Goal: Task Accomplishment & Management: Manage account settings

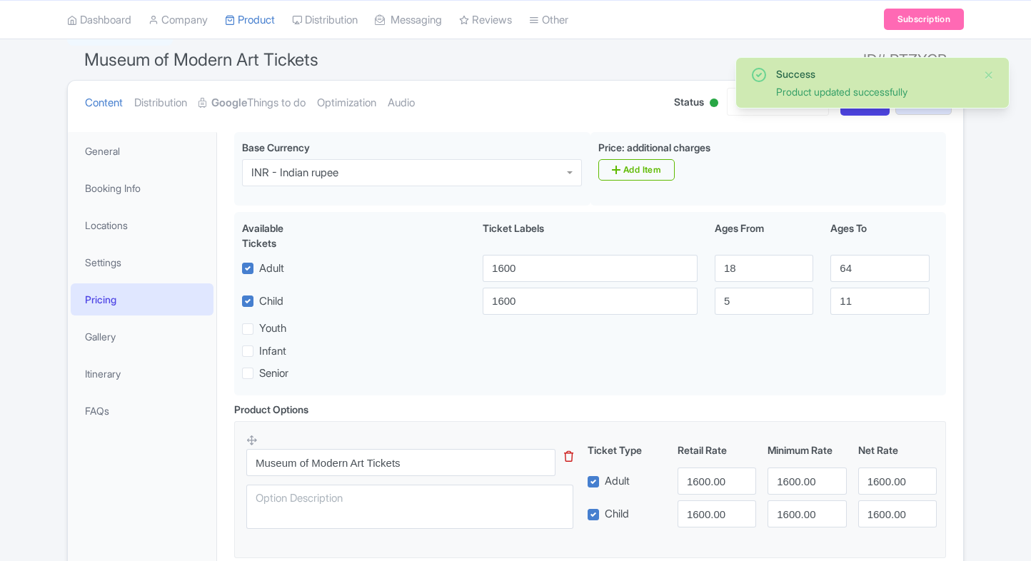
scroll to position [116, 0]
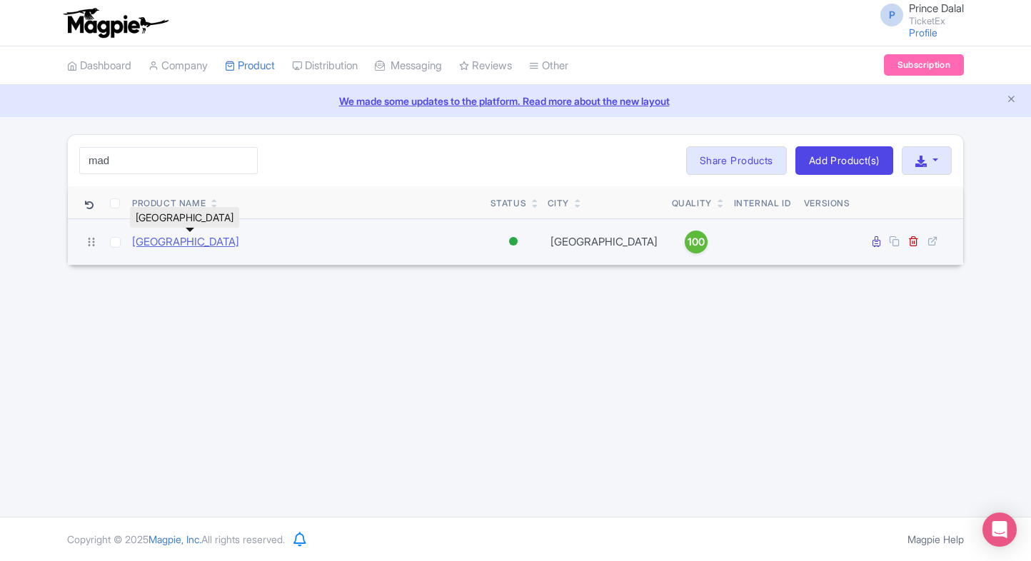
type input "mad"
click at [166, 236] on link "[GEOGRAPHIC_DATA]" at bounding box center [185, 242] width 107 height 16
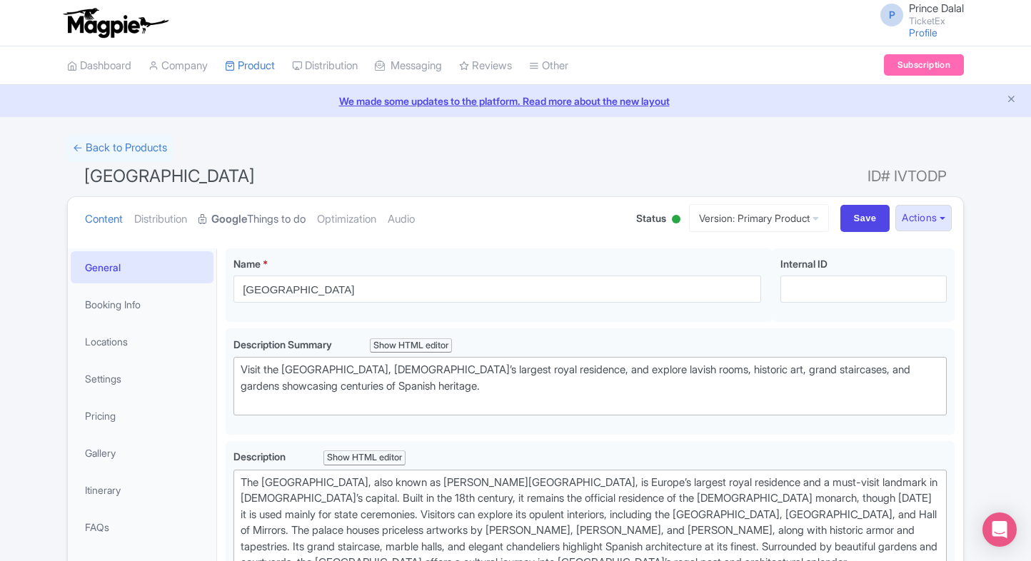
click at [259, 215] on link "Google Things to do" at bounding box center [252, 219] width 107 height 45
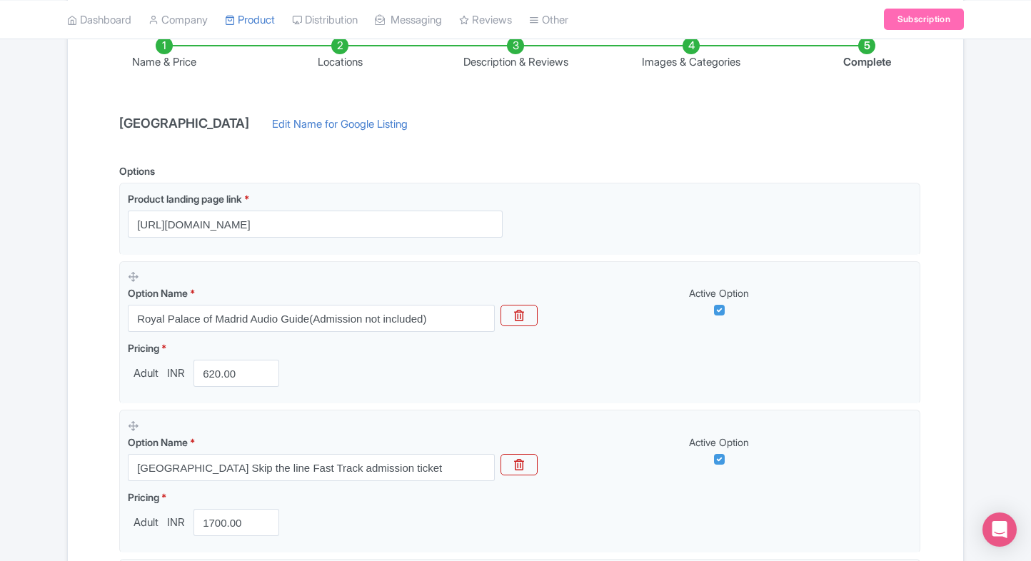
scroll to position [306, 0]
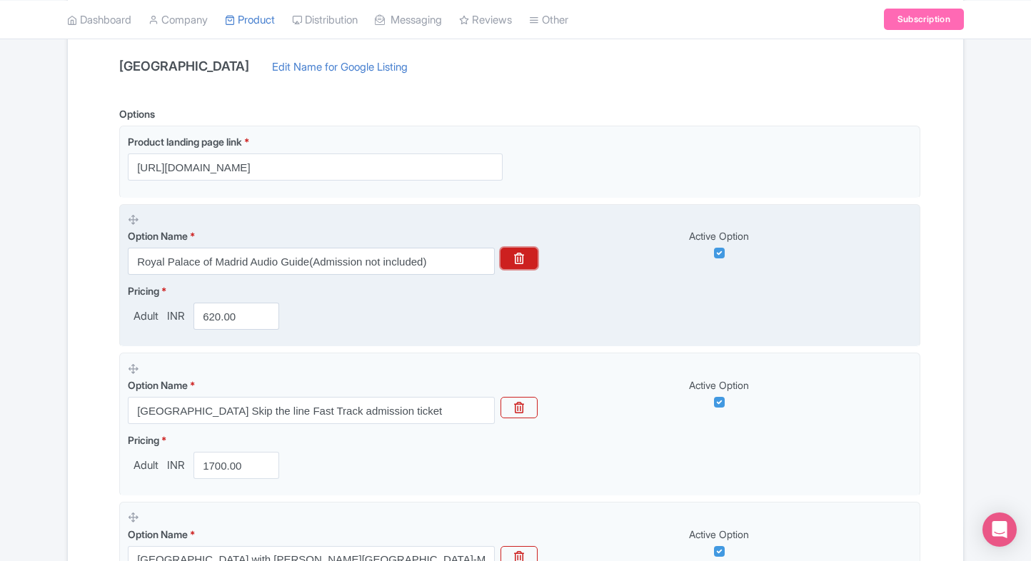
click at [508, 253] on button "button" at bounding box center [519, 258] width 37 height 21
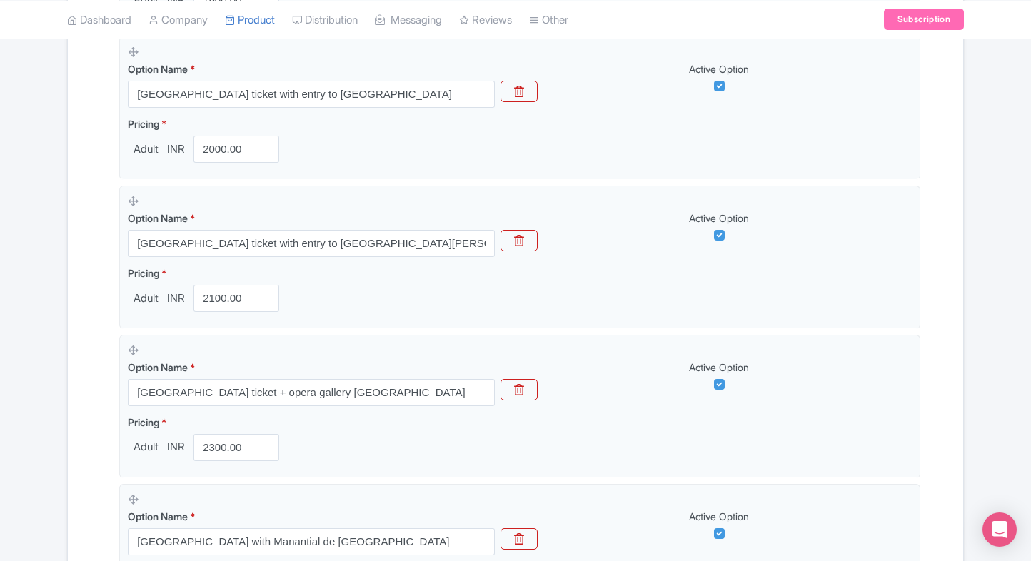
scroll to position [788, 0]
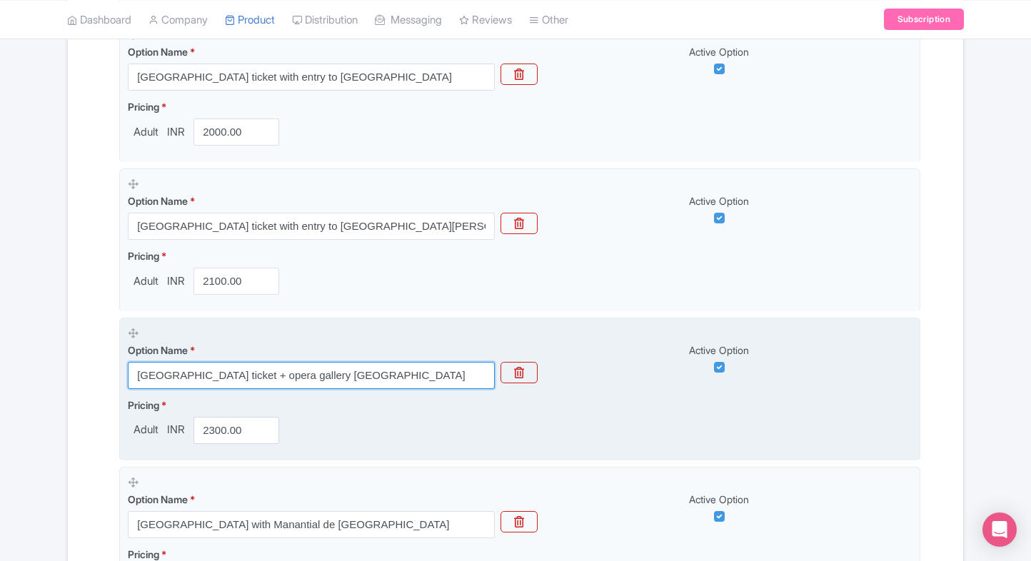
click at [190, 375] on input "[GEOGRAPHIC_DATA] ticket + opera gallery [GEOGRAPHIC_DATA]" at bounding box center [311, 375] width 367 height 27
paste input "Tickets + Jardines de la Plaza Villa de París"
type input "Royal Palace of Madrid Tickets + Jardines de la Plaza Villa de París"
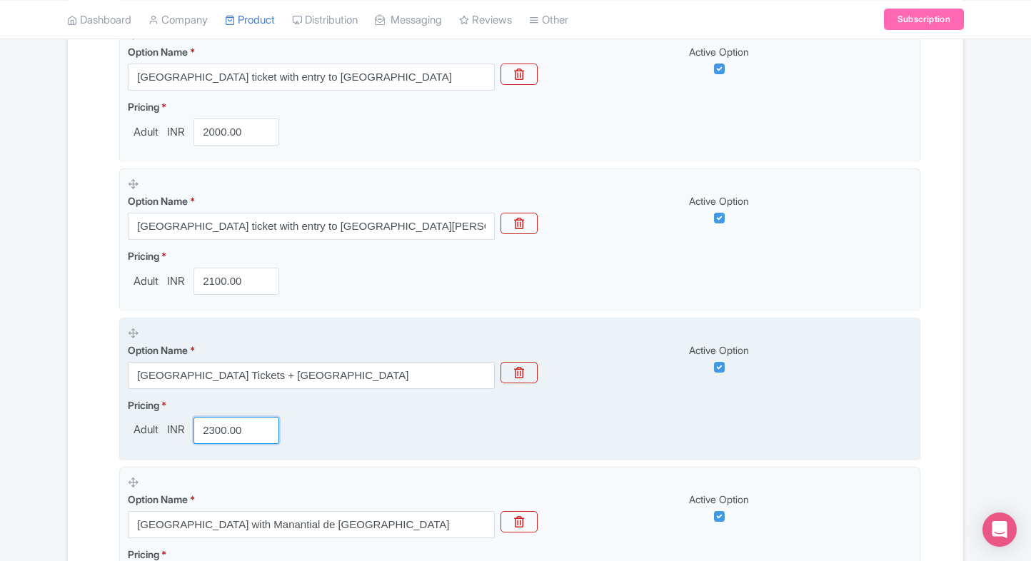
click at [207, 434] on input "2300.00" at bounding box center [237, 430] width 86 height 27
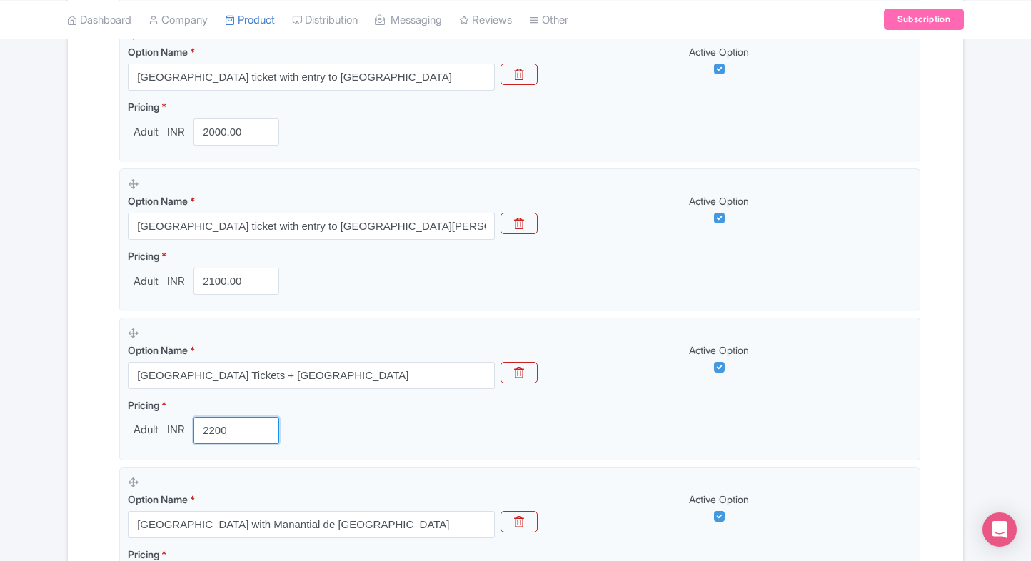
type input "2200"
click at [99, 451] on div "Name & Price Locations Description & Reviews Images & Categories Complete Royal…" at bounding box center [515, 178] width 878 height 1418
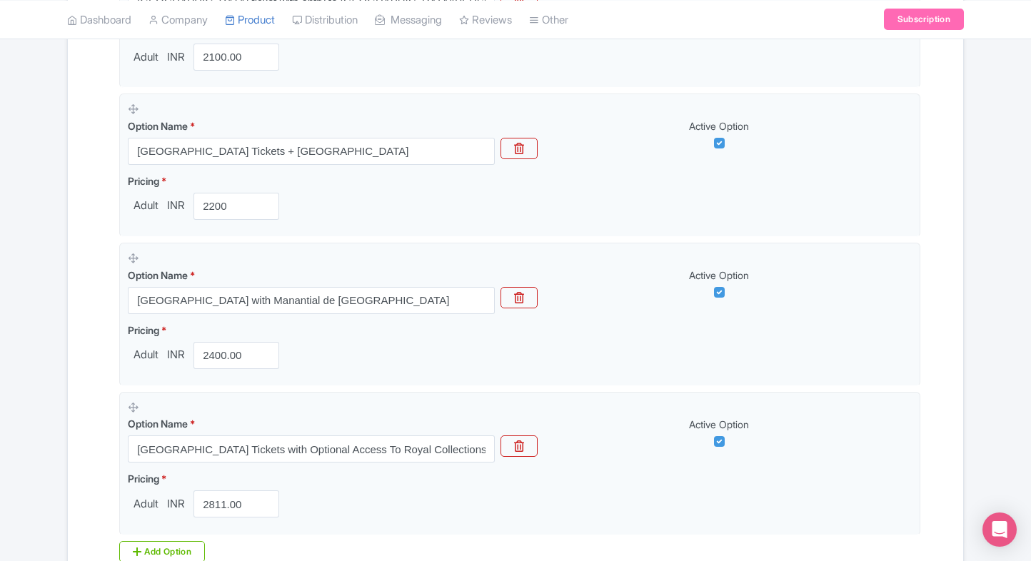
scroll to position [1017, 0]
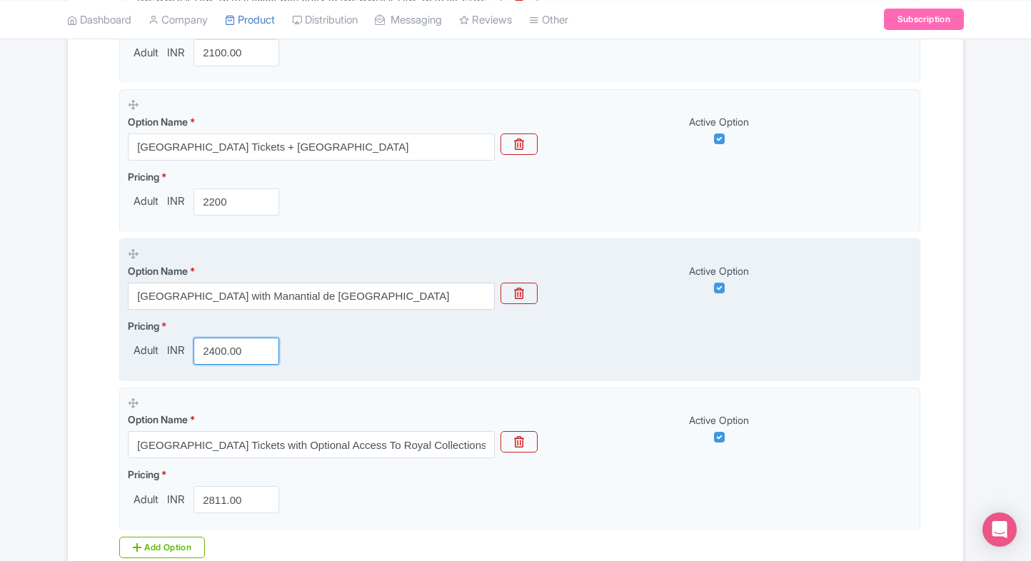
click at [220, 359] on input "2400.00" at bounding box center [237, 351] width 86 height 27
click at [229, 279] on div "Option Name * Royal Palace of Madrid with Manantial de San Bernardino" at bounding box center [311, 287] width 367 height 46
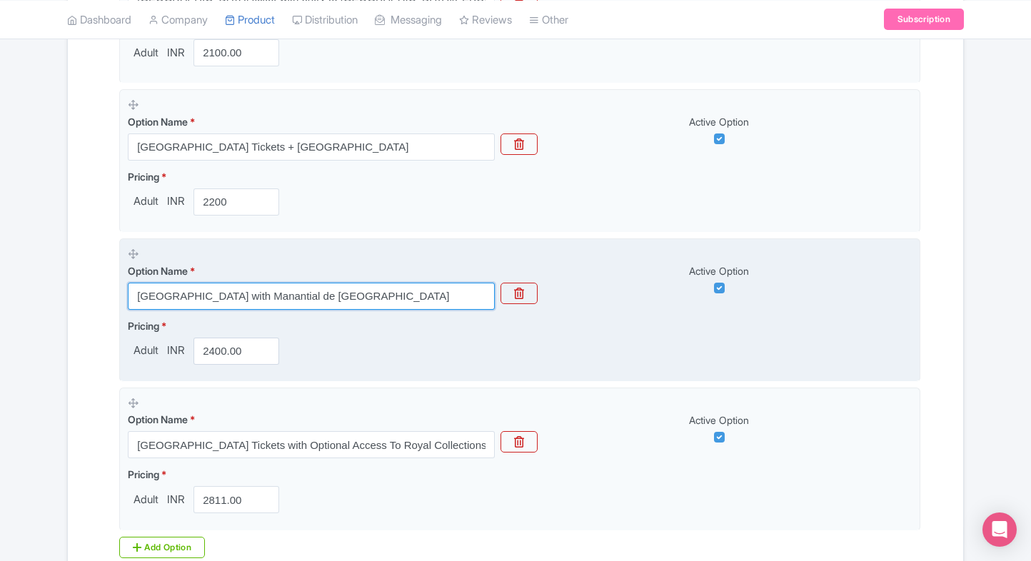
click at [280, 301] on input "Royal Palace of Madrid with Manantial de San Bernardino" at bounding box center [311, 296] width 367 height 27
paste input "Royal Palace of Madrid ticket + opera gallery madrid"
type input "Royal Palace of Madrid ticket + opera gallery madrid"
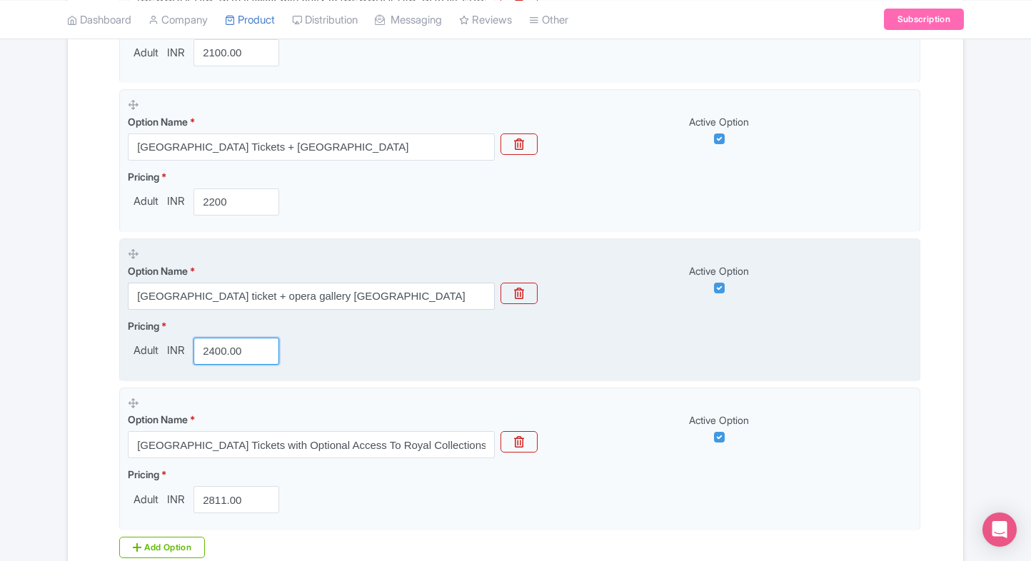
click at [216, 338] on input "2400.00" at bounding box center [237, 351] width 86 height 27
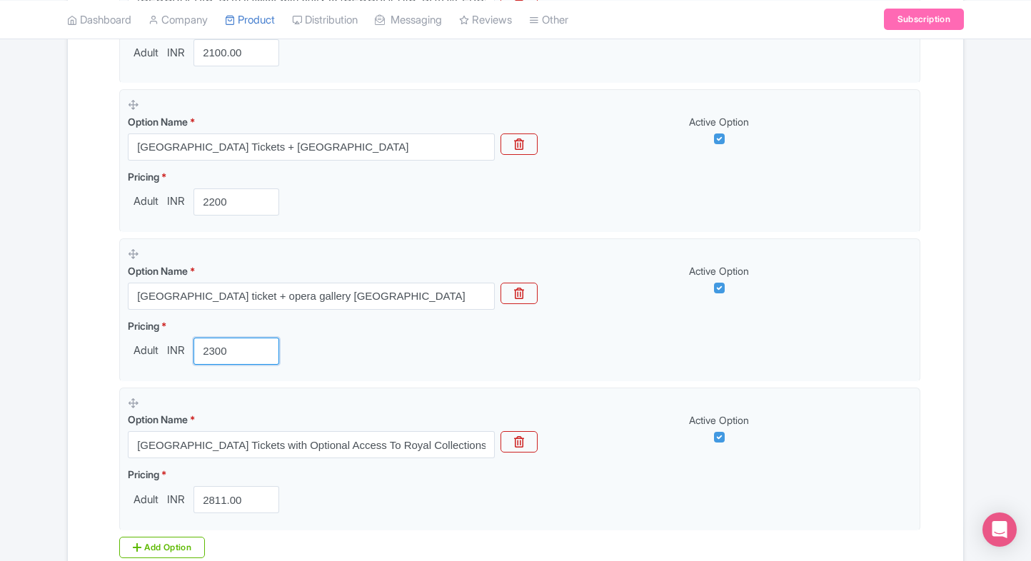
type input "2300"
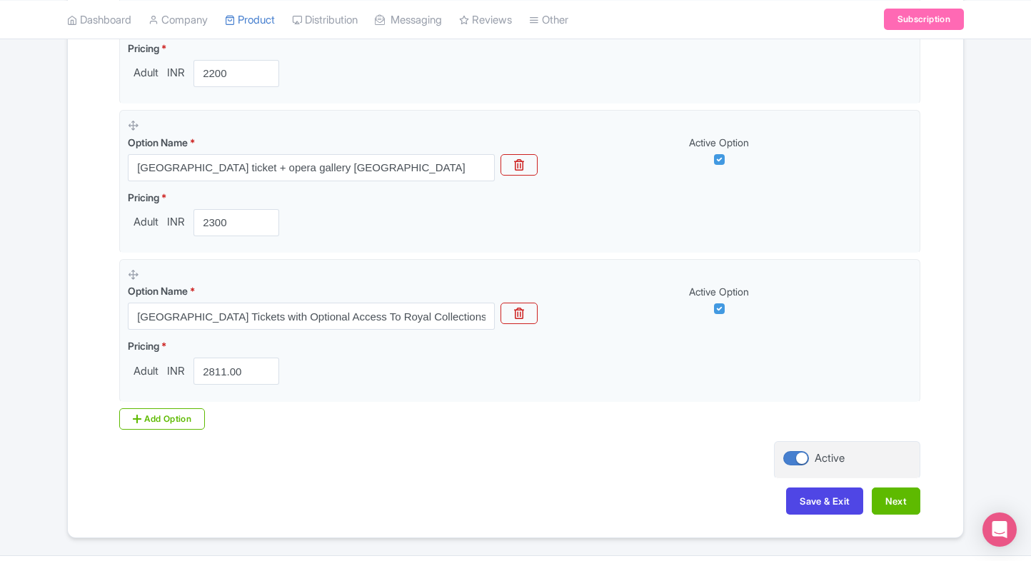
scroll to position [1148, 0]
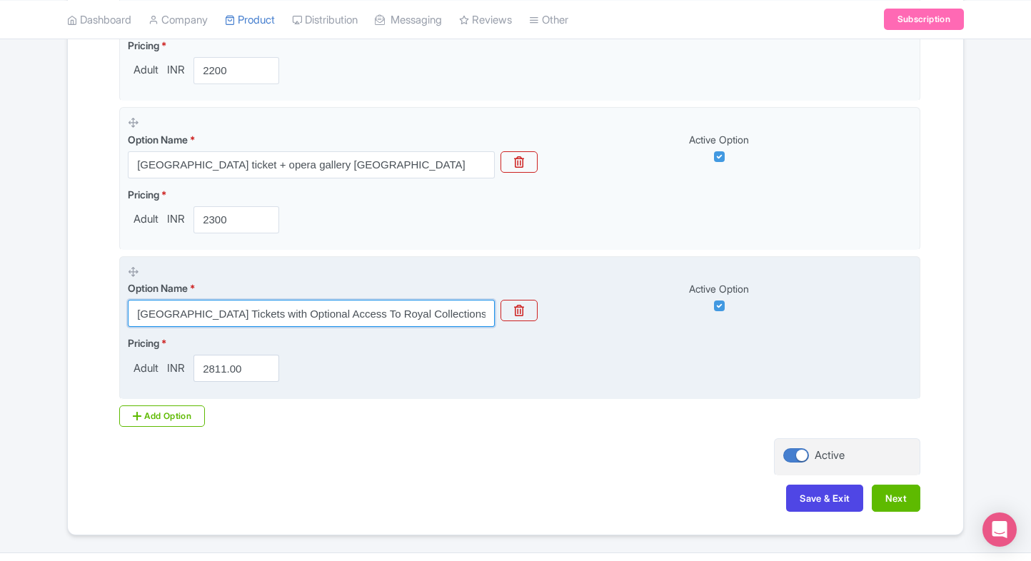
click at [405, 307] on input "Royal Palace of Madrid Tickets with Optional Access To Royal Collections in Spa…" at bounding box center [311, 313] width 367 height 27
paste input "with Manantial de San Bernardino"
type input "Royal Palace of Madrid with Manantial de San Bernardino"
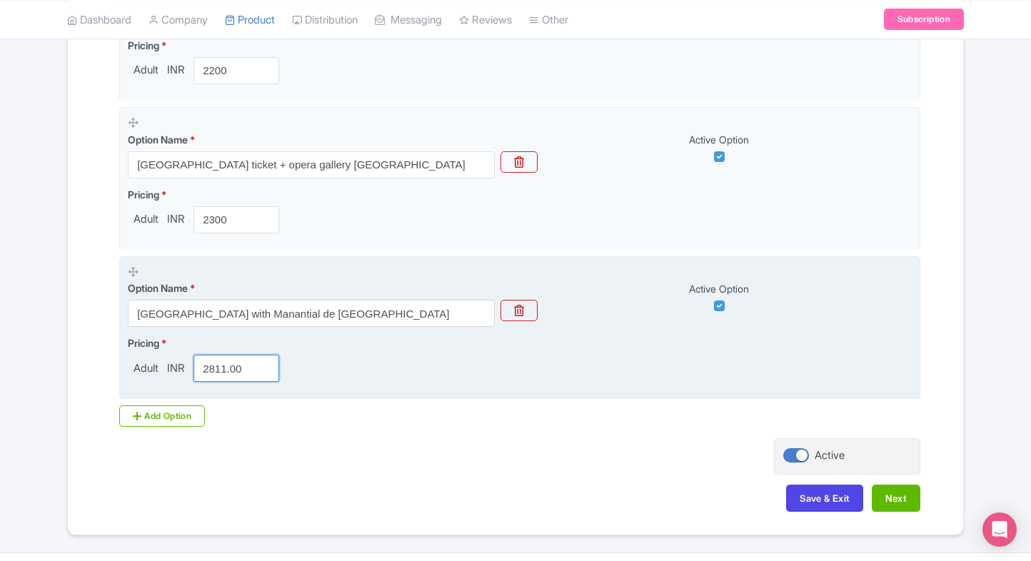
click at [220, 370] on input "2811.00" at bounding box center [237, 368] width 86 height 27
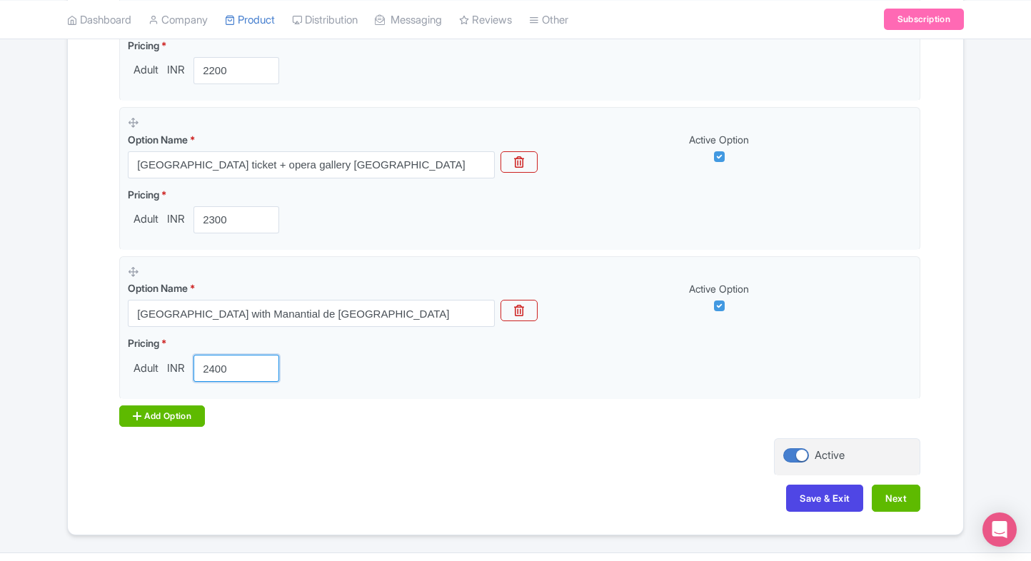
type input "2400"
click at [158, 407] on div "Add Option" at bounding box center [162, 416] width 86 height 21
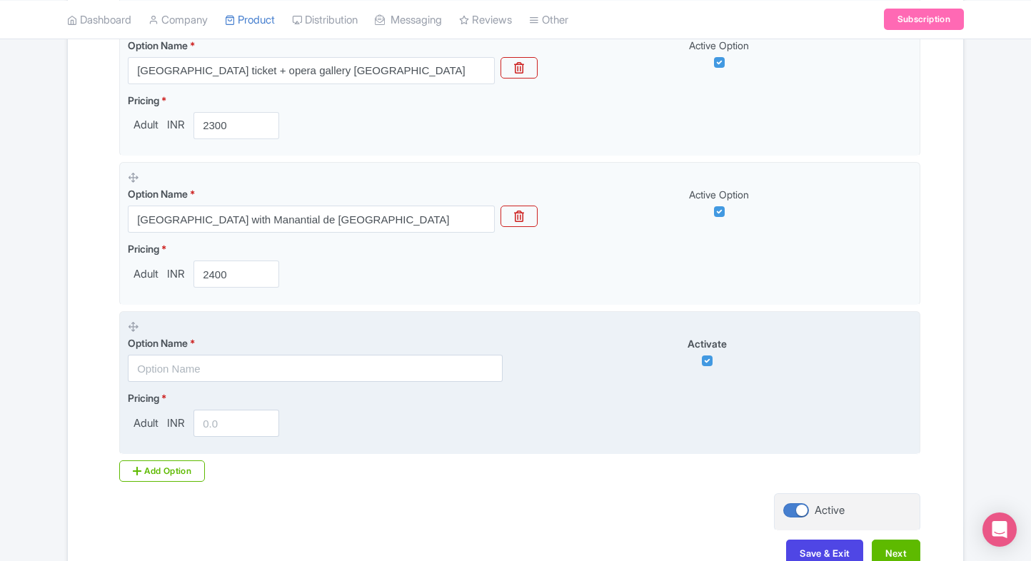
scroll to position [1260, 0]
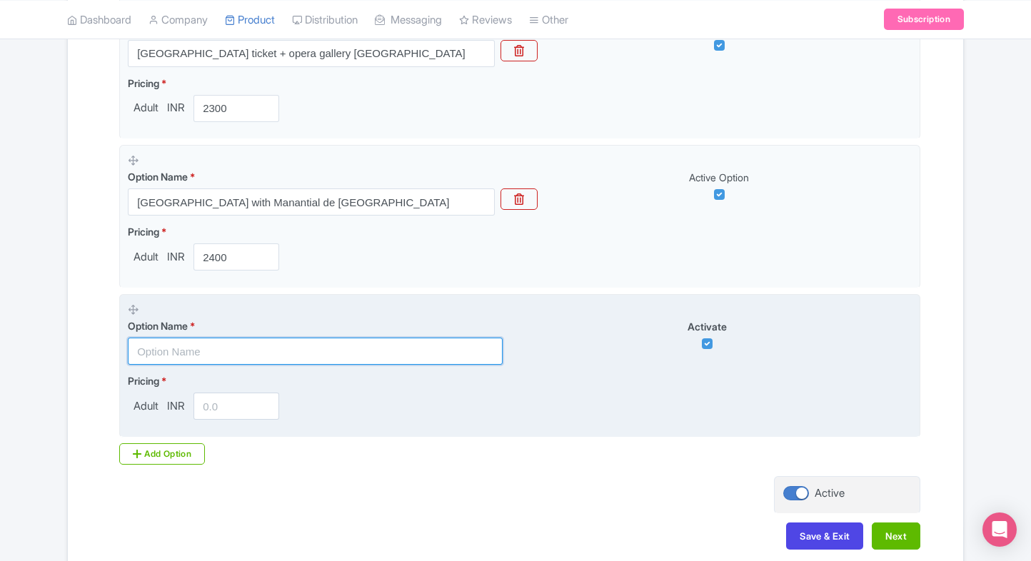
click at [225, 349] on input "text" at bounding box center [315, 351] width 375 height 27
type input "2"
paste input "[GEOGRAPHIC_DATA] Tickets with Optional Access To Royal Collections in [GEOGRAP…"
type input "[GEOGRAPHIC_DATA] Tickets with Optional Access To Royal Collections in [GEOGRAP…"
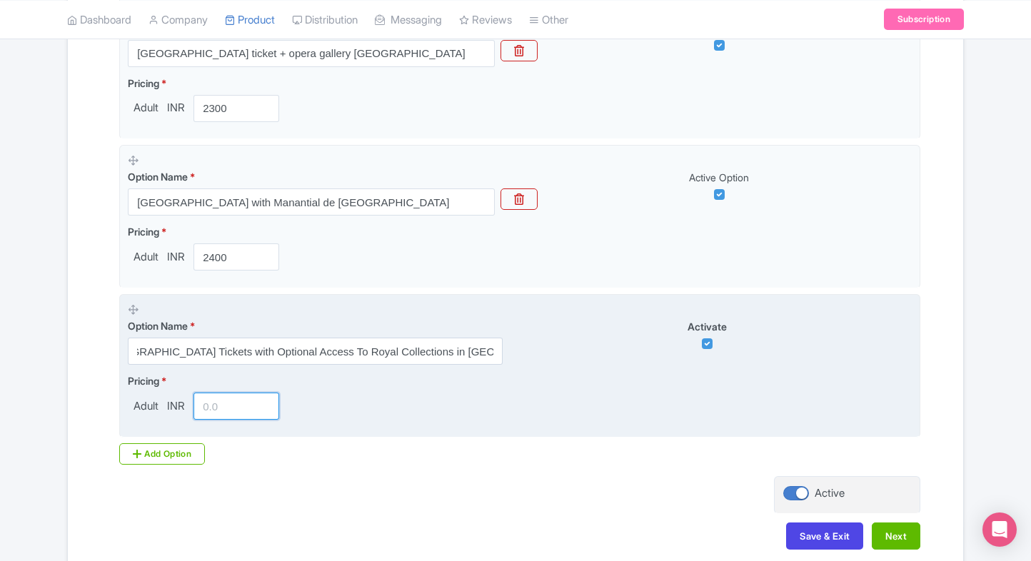
scroll to position [0, 0]
click at [206, 401] on input "number" at bounding box center [237, 406] width 86 height 27
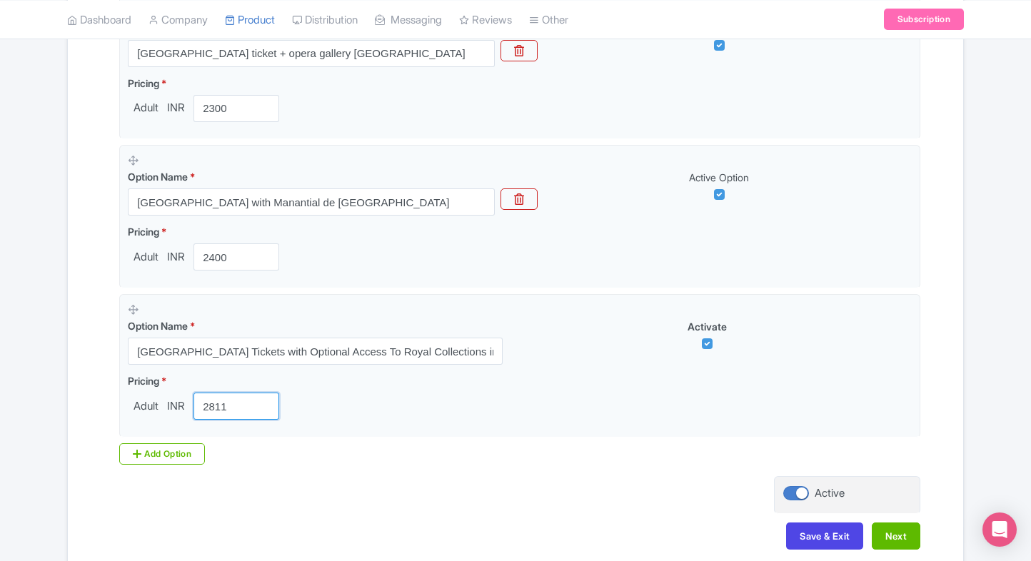
type input "2811"
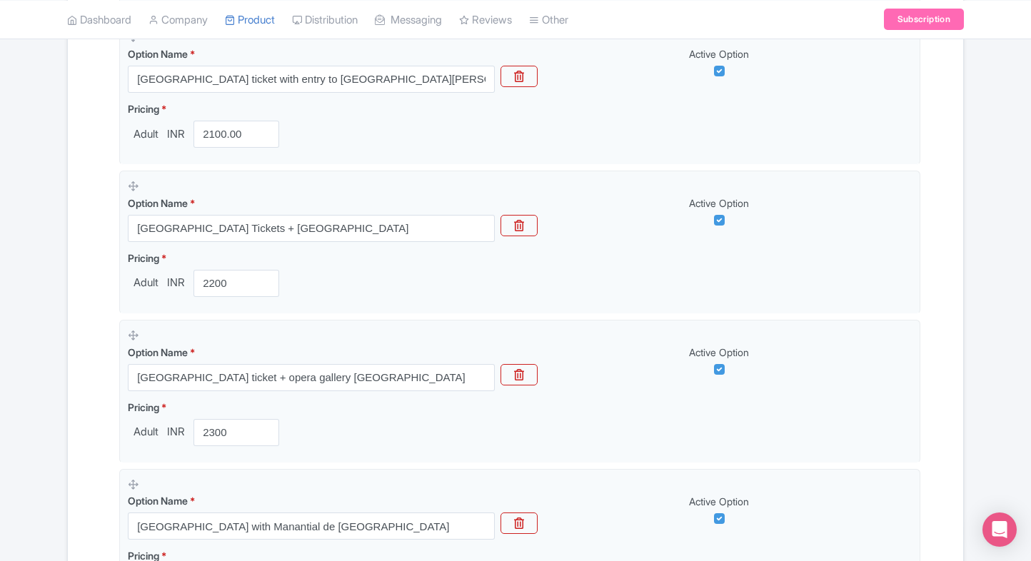
scroll to position [1330, 0]
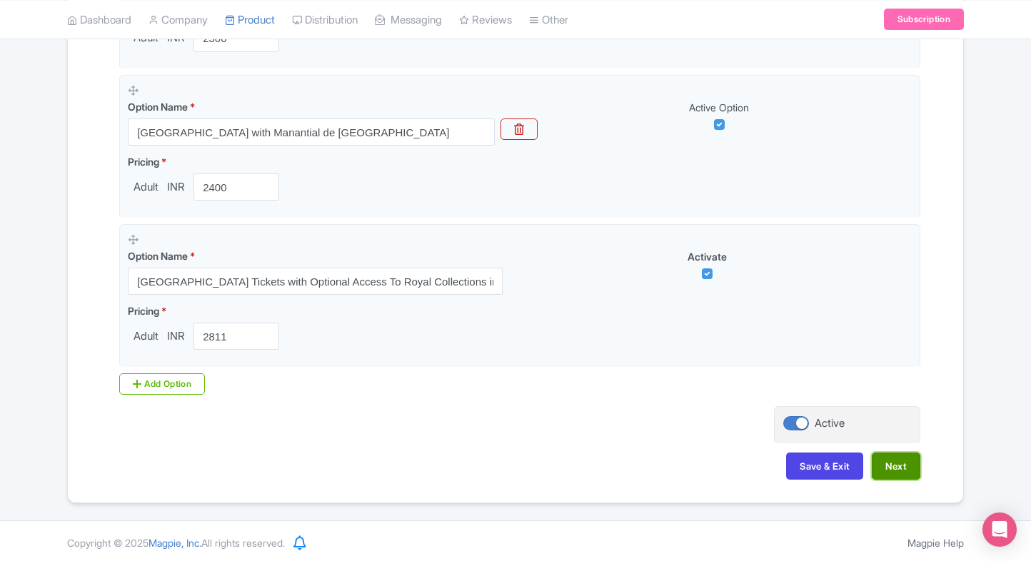
click at [900, 453] on button "Next" at bounding box center [896, 466] width 49 height 27
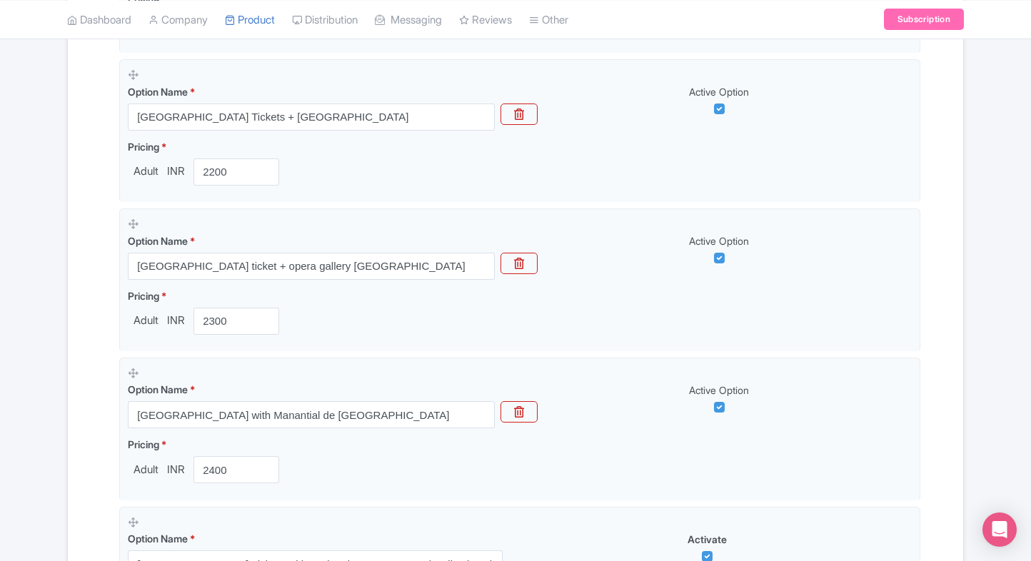
scroll to position [0, 0]
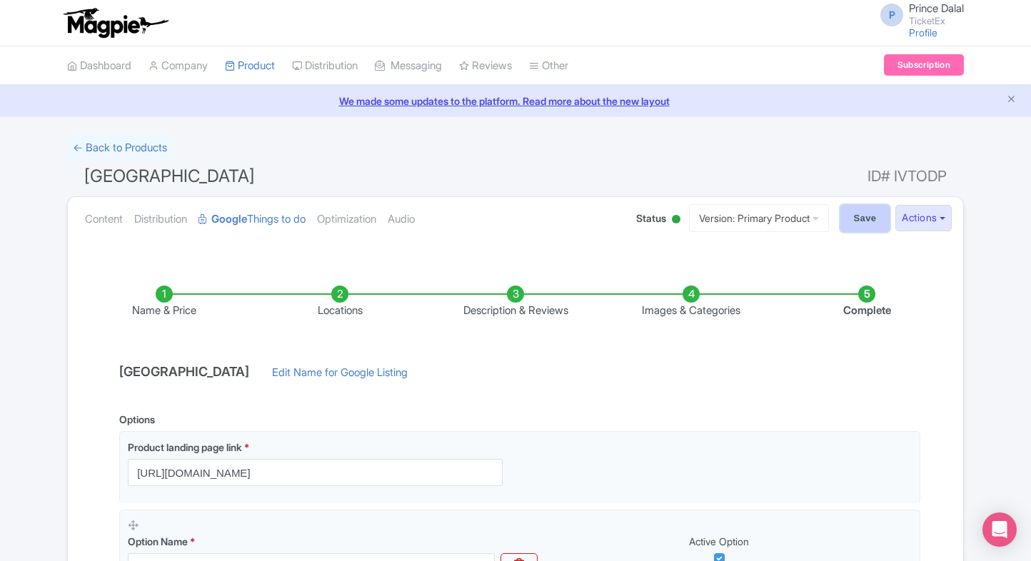
click at [857, 216] on input "Save" at bounding box center [866, 218] width 50 height 27
type input "Saving..."
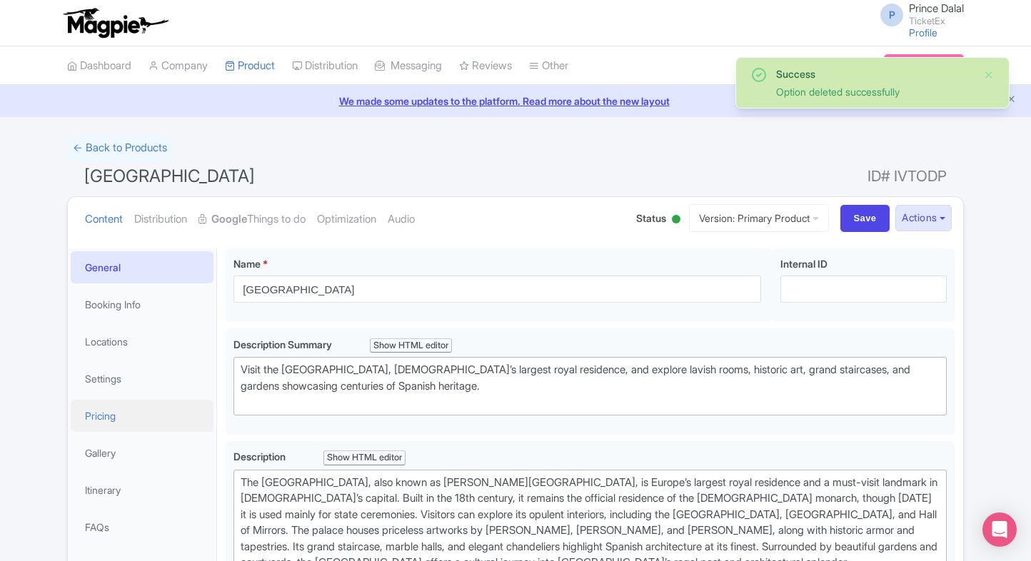
click at [89, 401] on link "Pricing" at bounding box center [142, 416] width 143 height 32
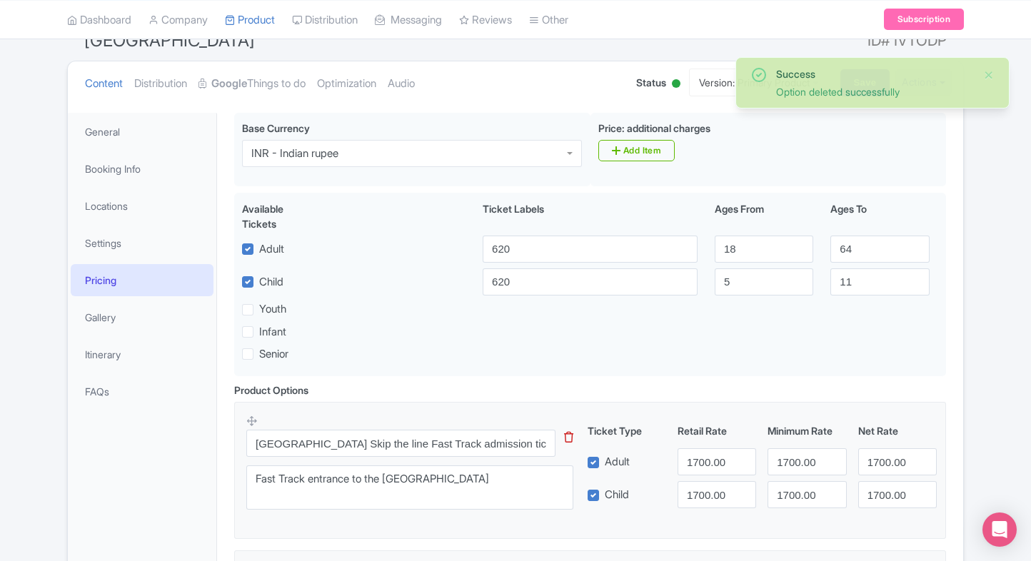
scroll to position [143, 0]
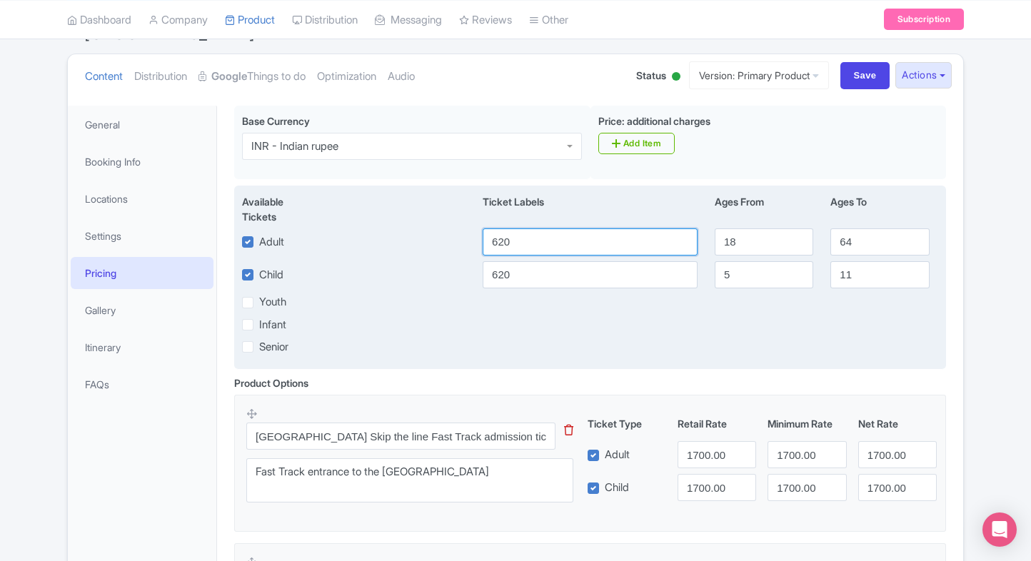
drag, startPoint x: 531, startPoint y: 253, endPoint x: 449, endPoint y: 253, distance: 82.1
click at [449, 253] on div "Adult 620 18 64" at bounding box center [590, 242] width 713 height 27
type input "1700"
click at [524, 281] on input "620" at bounding box center [590, 274] width 215 height 27
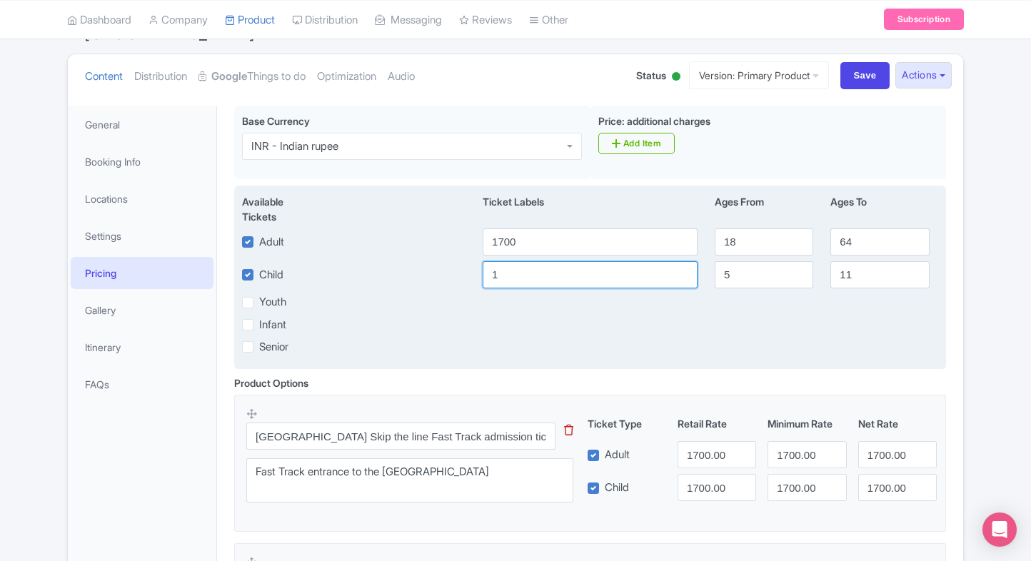
click at [524, 281] on input "1" at bounding box center [590, 274] width 215 height 27
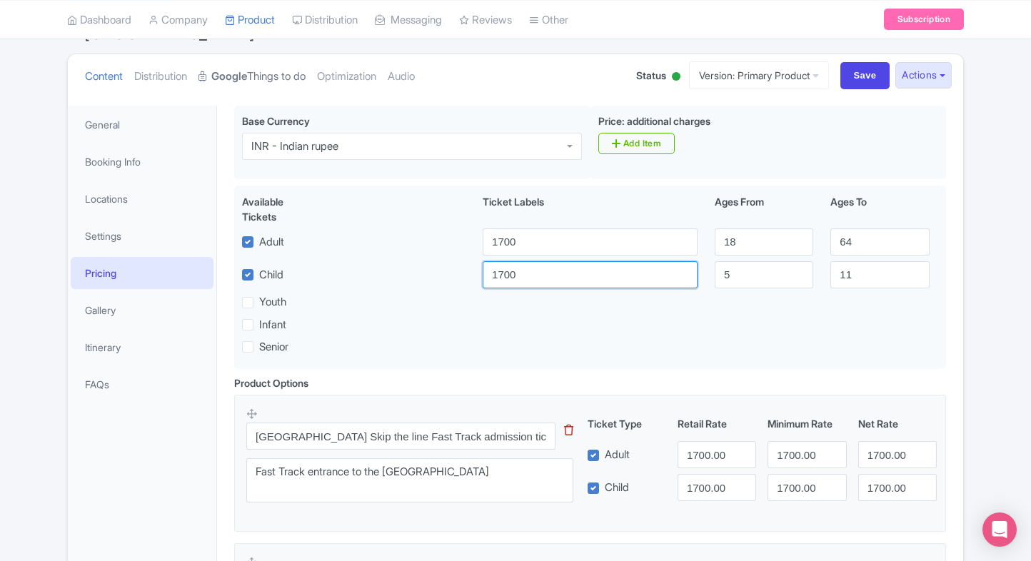
type input "1700"
click at [271, 86] on link "Google Things to do" at bounding box center [252, 76] width 107 height 45
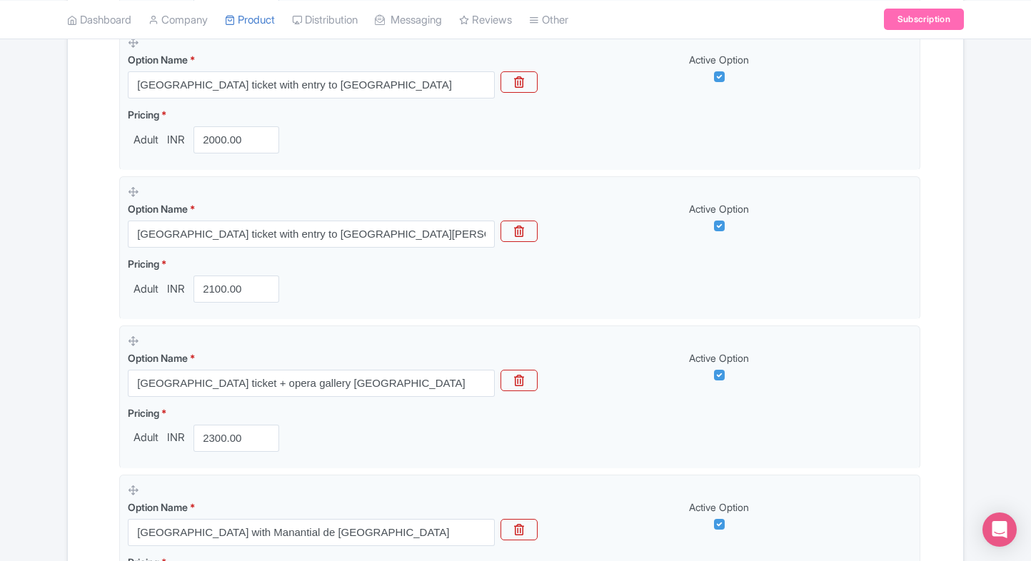
scroll to position [794, 0]
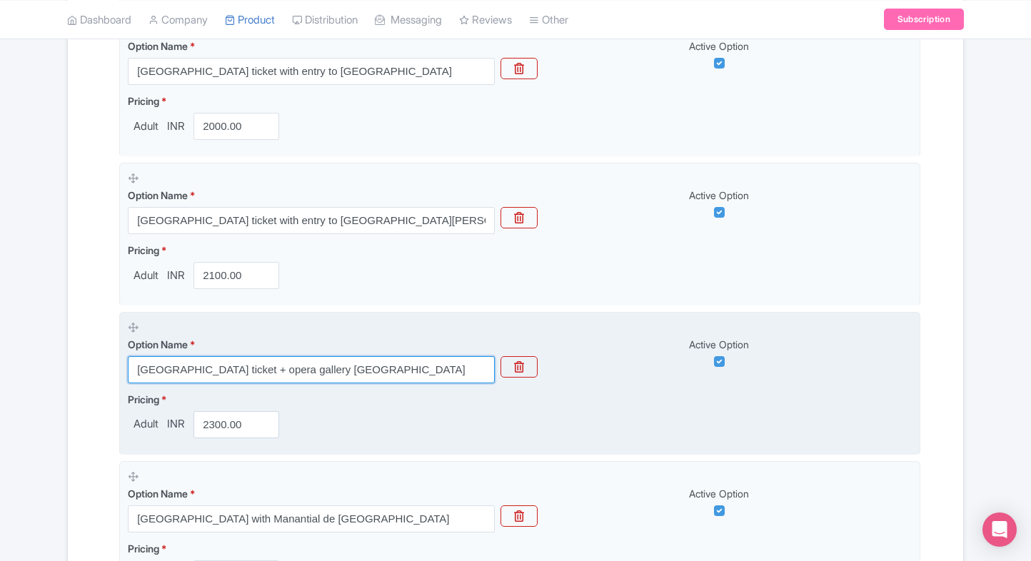
click at [369, 369] on input "[GEOGRAPHIC_DATA] ticket + opera gallery [GEOGRAPHIC_DATA]" at bounding box center [311, 369] width 367 height 27
paste input "Tickets + Jardines de la Plaza Villa de París"
type input "[GEOGRAPHIC_DATA] Tickets + [GEOGRAPHIC_DATA]"
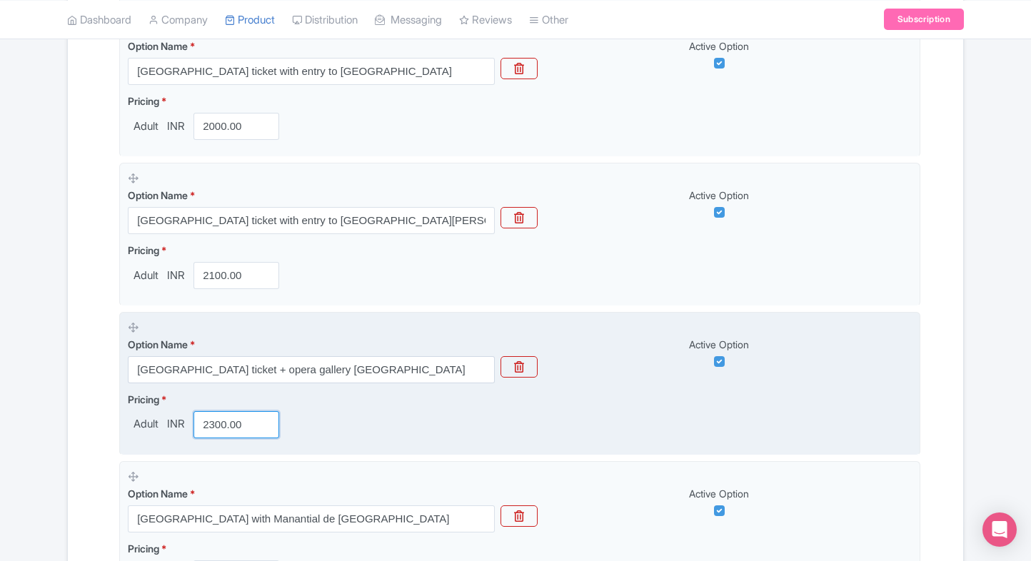
click at [210, 417] on input "2300.00" at bounding box center [237, 424] width 86 height 27
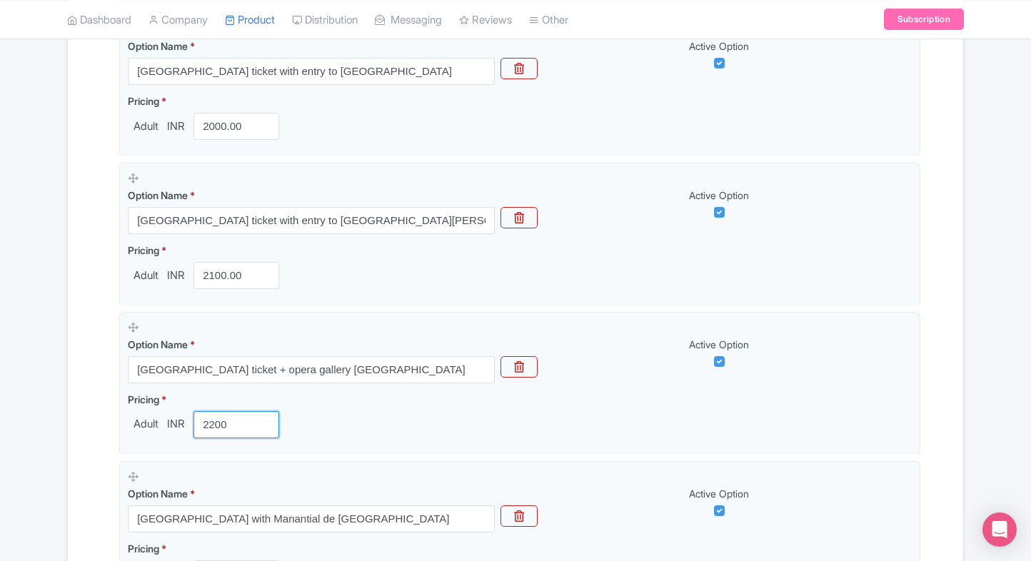
type input "2200"
click at [65, 419] on div "Success Option deleted successfully ← Back to Products Royal Palace of Madrid I…" at bounding box center [516, 115] width 914 height 1550
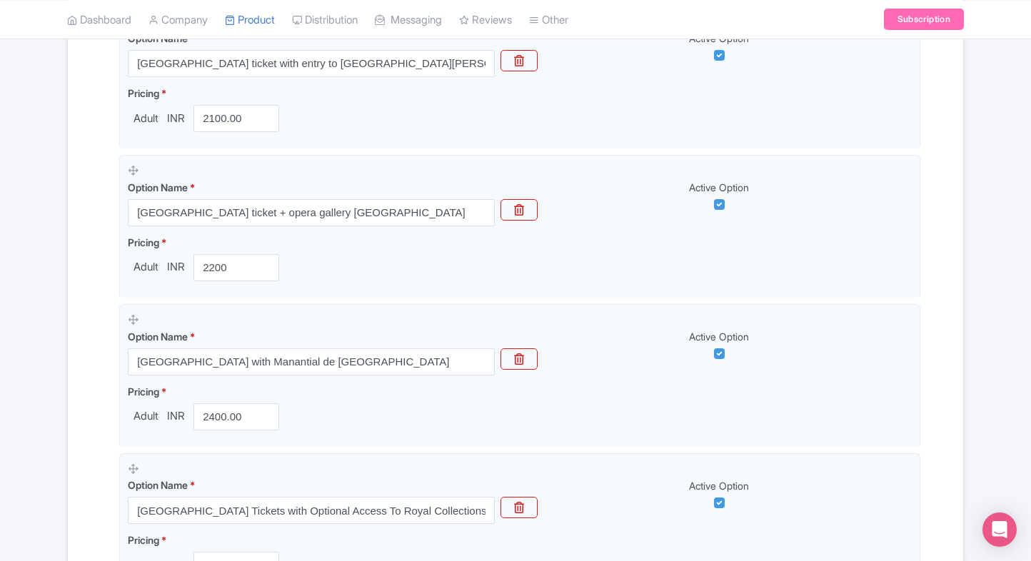
scroll to position [1008, 0]
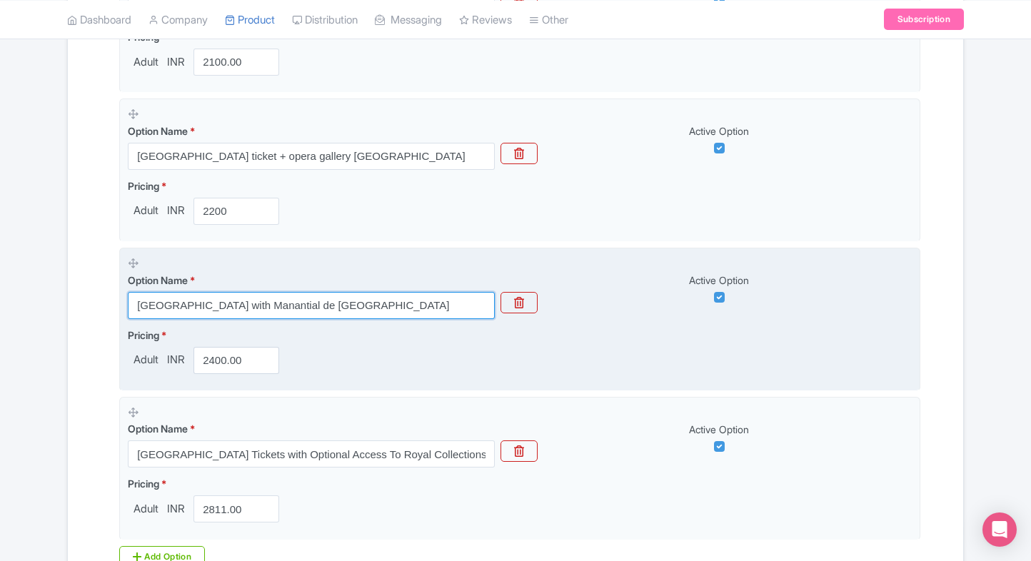
click at [294, 297] on input "[GEOGRAPHIC_DATA] with Manantial de [GEOGRAPHIC_DATA]" at bounding box center [311, 305] width 367 height 27
paste input "ticket + opera gallery madrid"
type input "[GEOGRAPHIC_DATA] ticket + opera gallery [GEOGRAPHIC_DATA]"
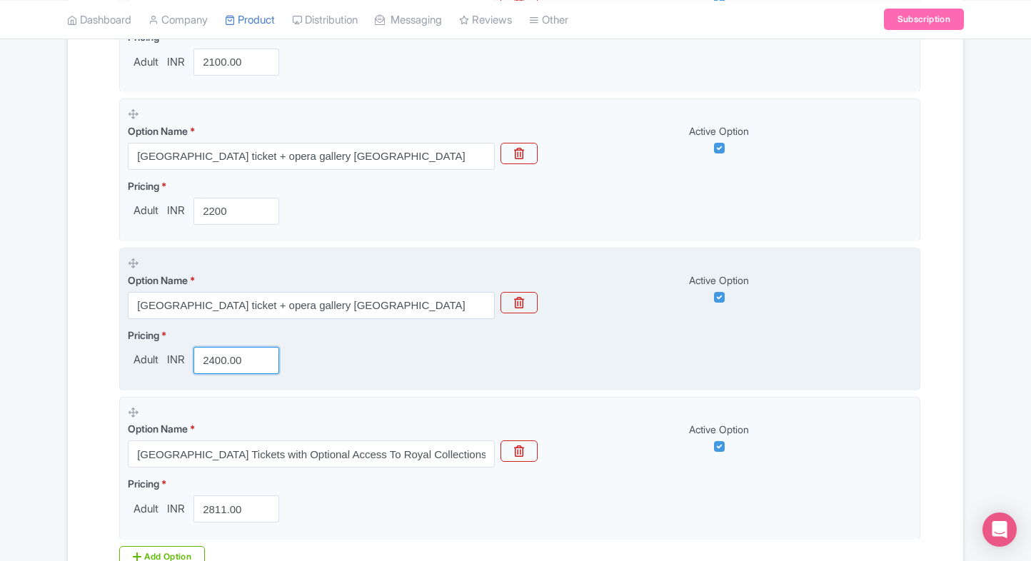
click at [219, 356] on input "2400.00" at bounding box center [237, 360] width 86 height 27
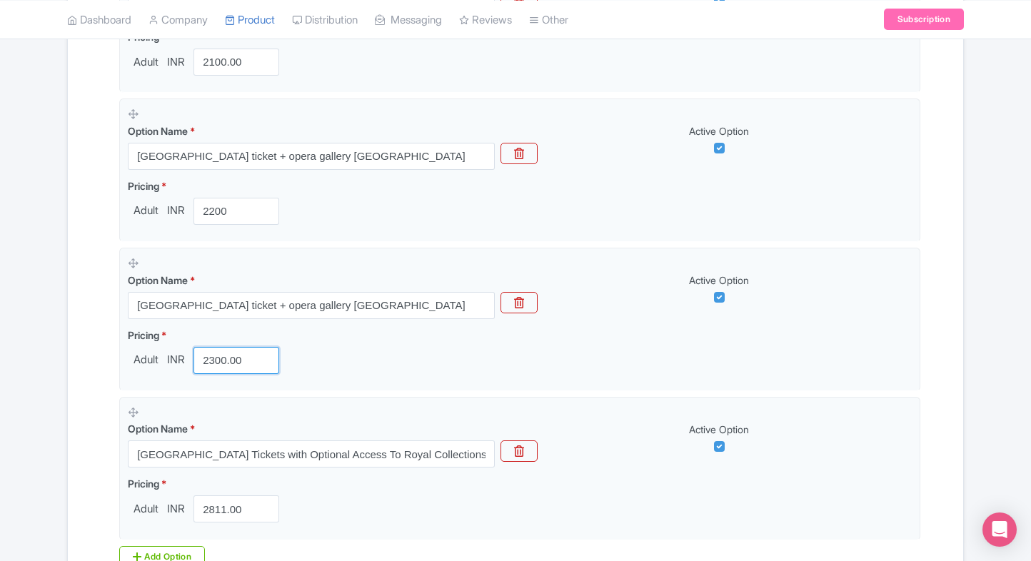
type input "2300.00"
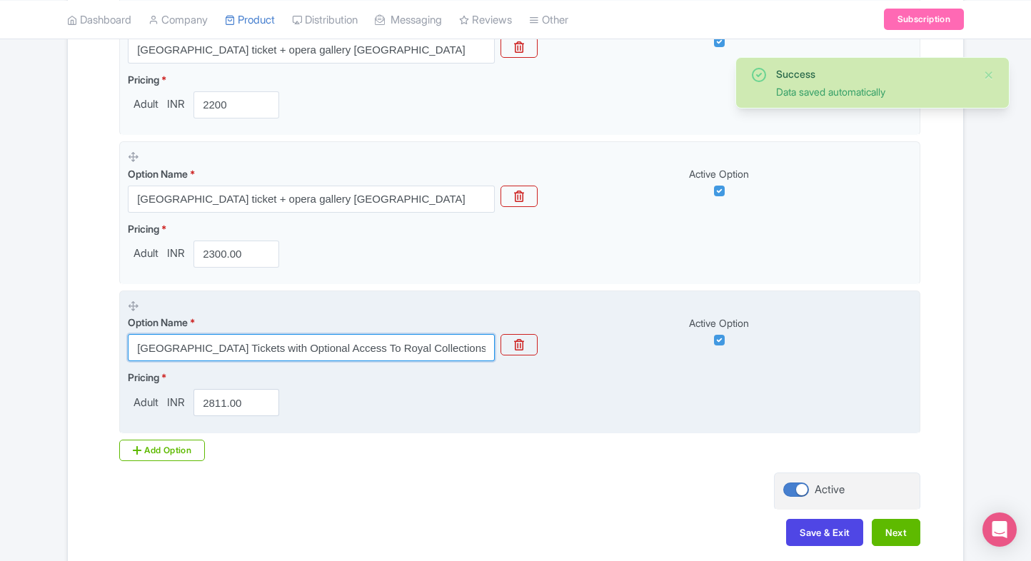
click at [323, 354] on input "[GEOGRAPHIC_DATA] Tickets with Optional Access To Royal Collections in [GEOGRAP…" at bounding box center [311, 347] width 367 height 27
paste input "with Manantial de San Bernardino"
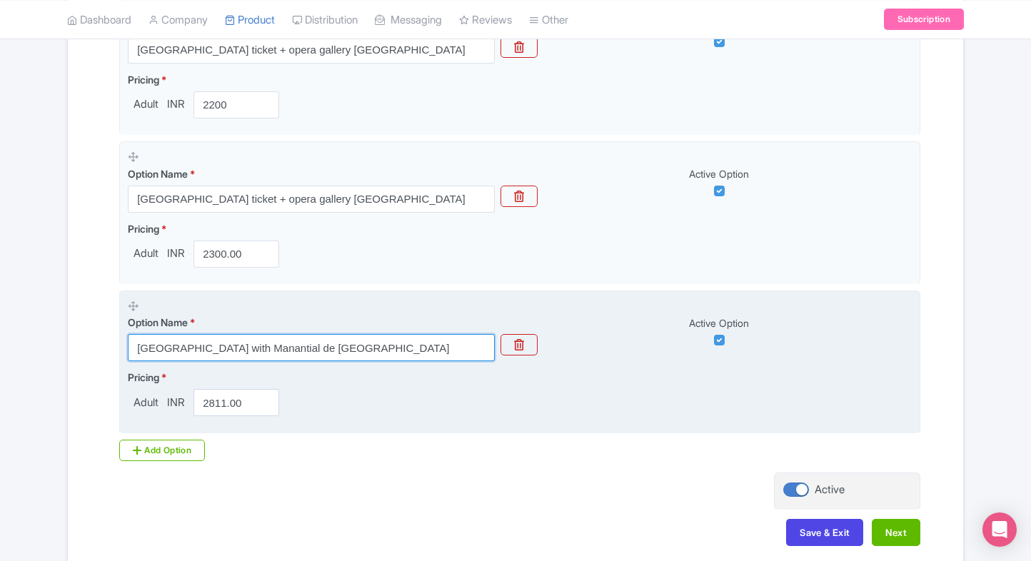
type input "[GEOGRAPHIC_DATA] with Manantial de [GEOGRAPHIC_DATA]"
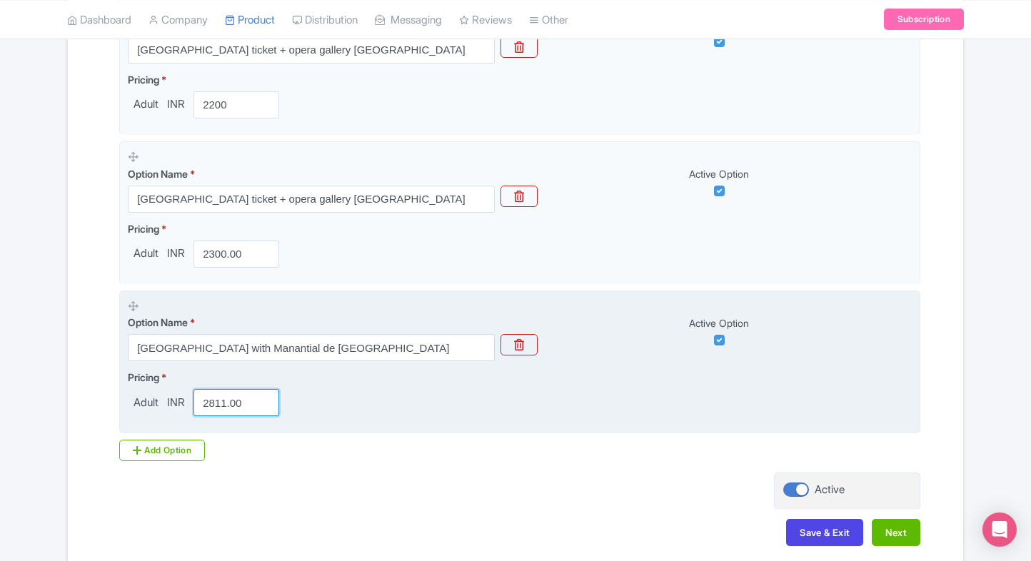
click at [217, 389] on input "2811.00" at bounding box center [237, 402] width 86 height 27
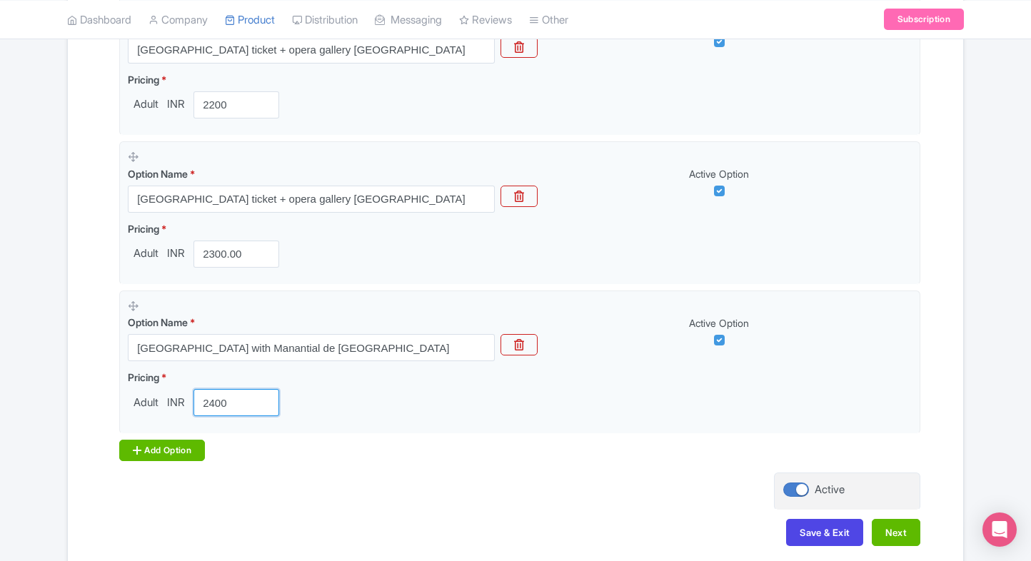
type input "2400"
click at [148, 450] on div "Add Option" at bounding box center [162, 450] width 86 height 21
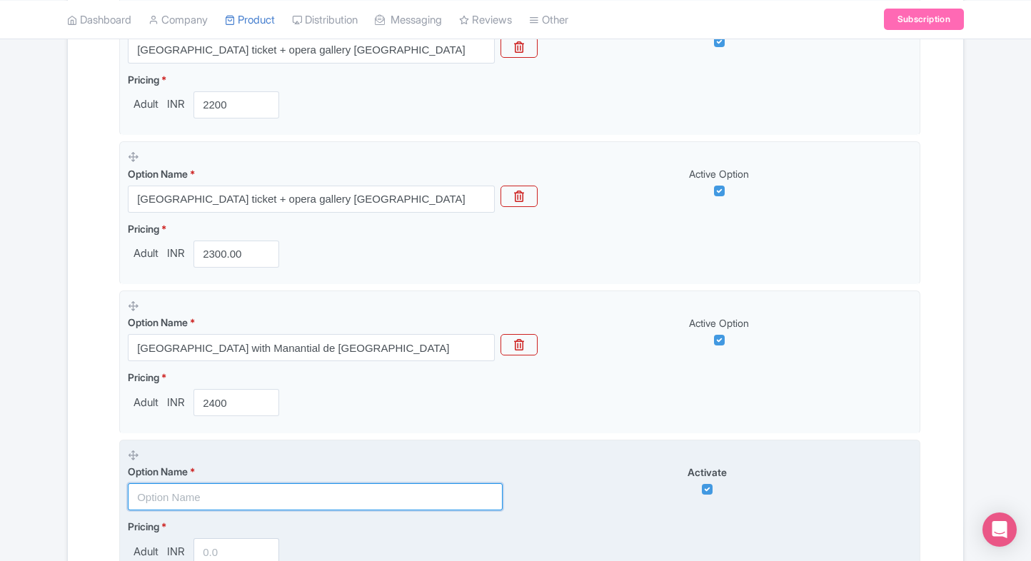
paste input "[GEOGRAPHIC_DATA] Tickets with Optional Access To Royal Collections in [GEOGRAP…"
click at [246, 502] on input "text" at bounding box center [315, 497] width 375 height 27
type input "[GEOGRAPHIC_DATA] Tickets with Optional Access To Royal Collections in [GEOGRAP…"
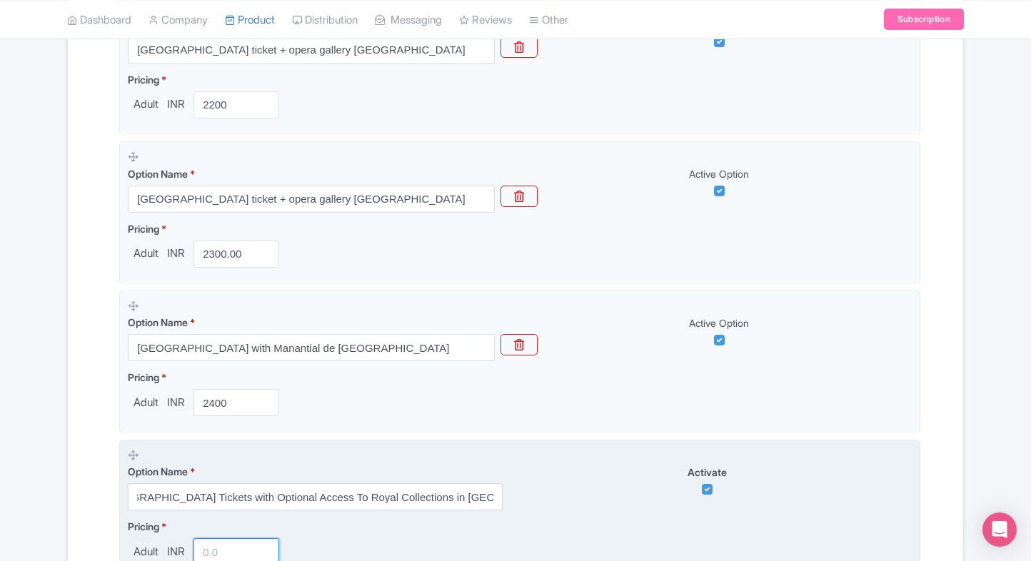
scroll to position [0, 0]
click at [213, 541] on input "number" at bounding box center [237, 552] width 86 height 27
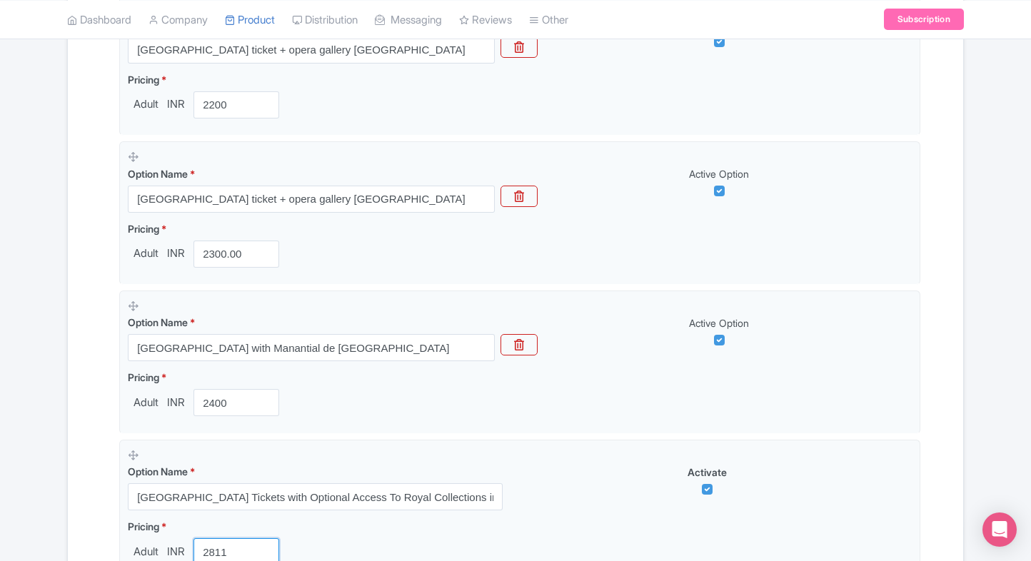
type input "2811"
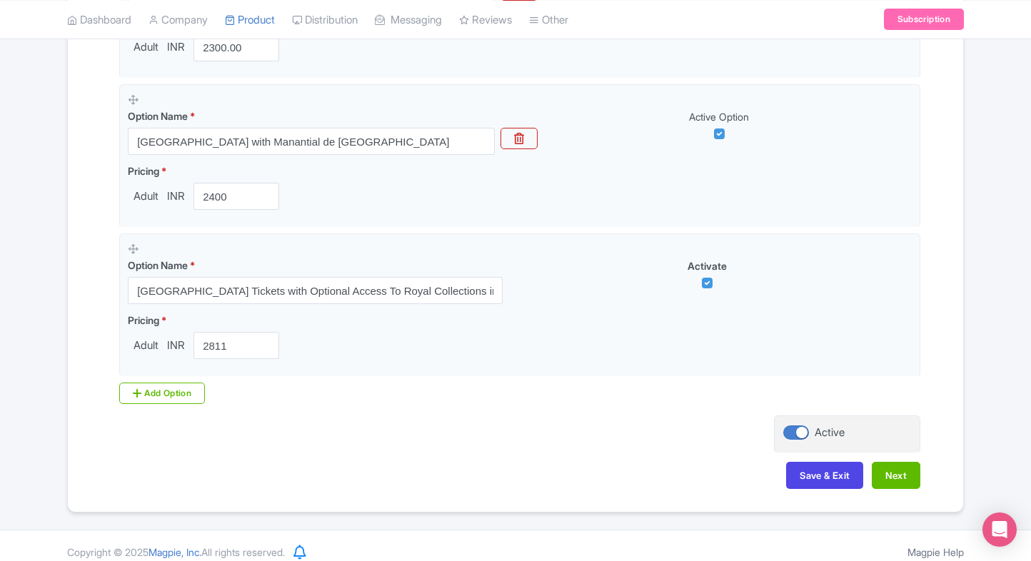
scroll to position [1329, 0]
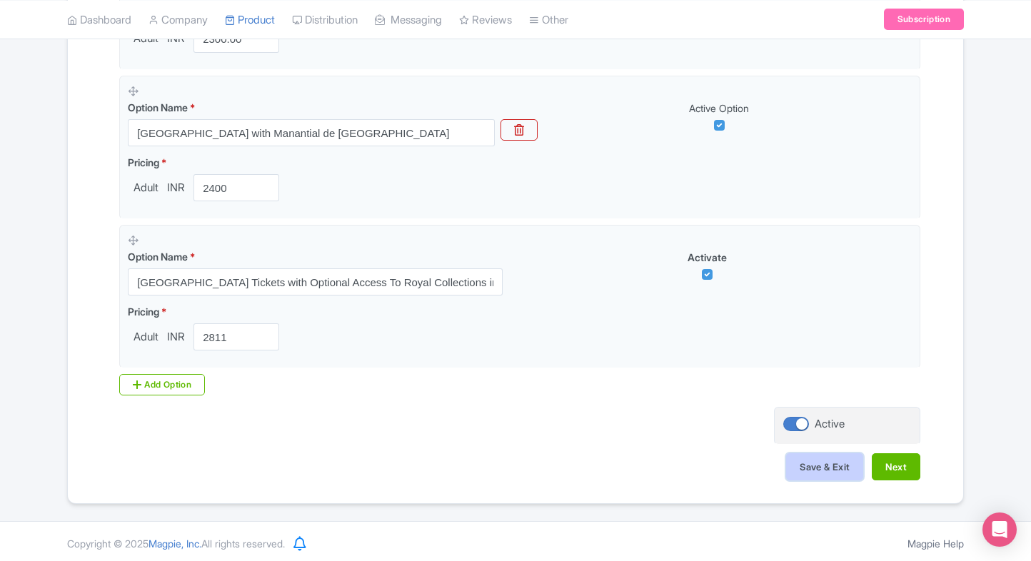
click at [836, 464] on button "Save & Exit" at bounding box center [824, 467] width 77 height 27
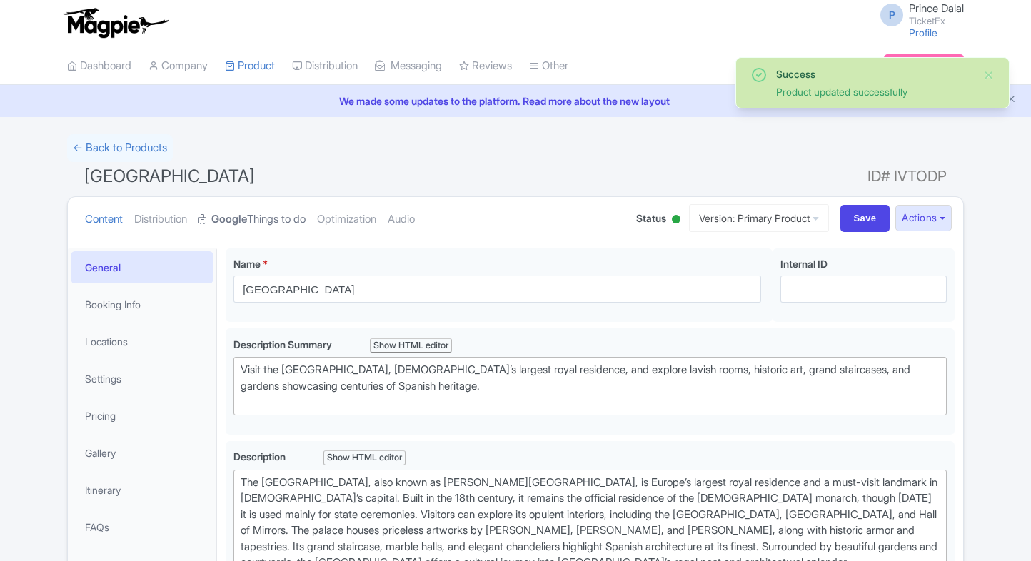
click at [284, 217] on link "Google Things to do" at bounding box center [252, 219] width 107 height 45
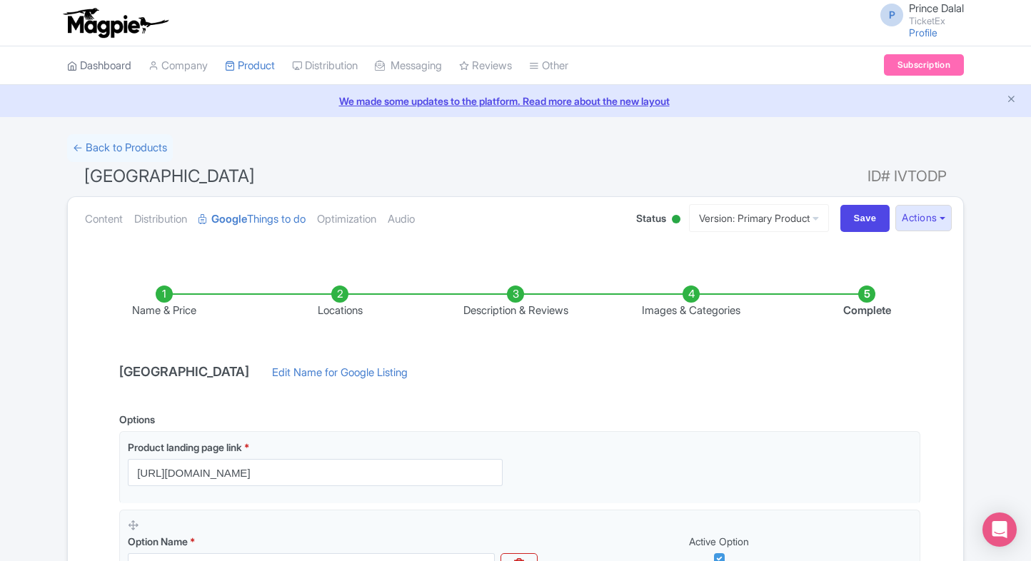
click at [131, 64] on link "Dashboard" at bounding box center [99, 65] width 64 height 39
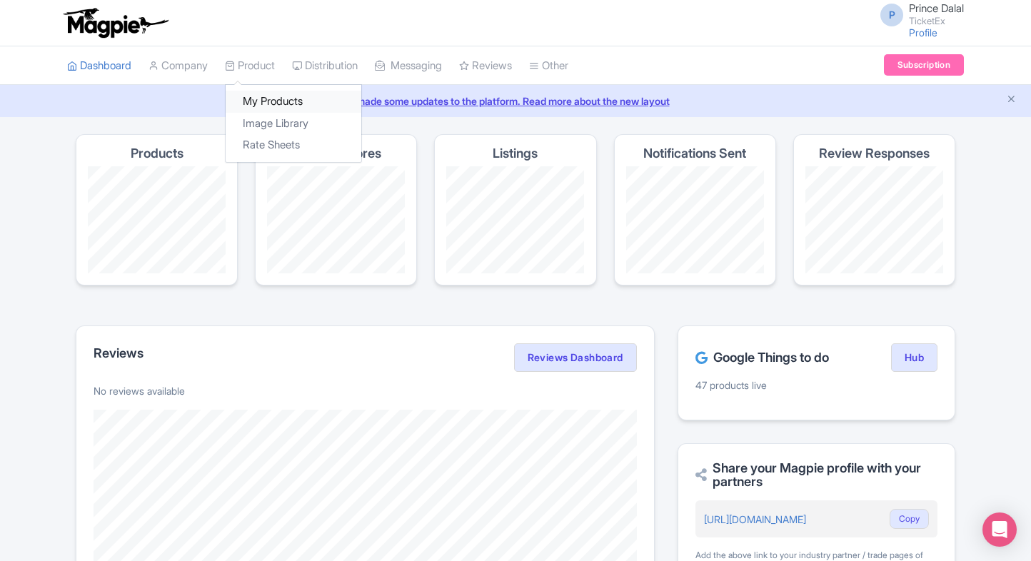
click at [261, 104] on link "My Products" at bounding box center [294, 102] width 136 height 22
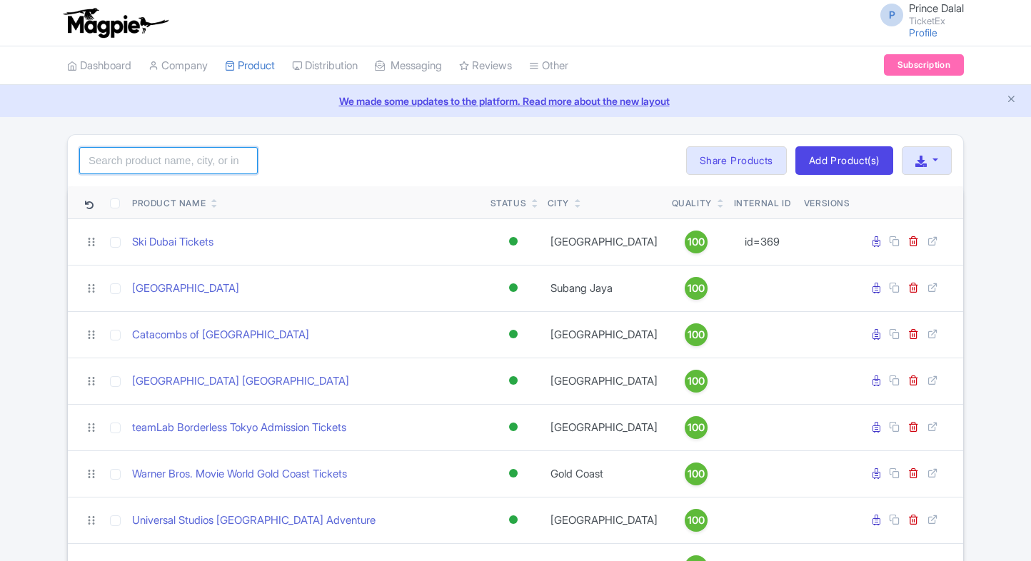
click at [143, 169] on input "search" at bounding box center [168, 160] width 179 height 27
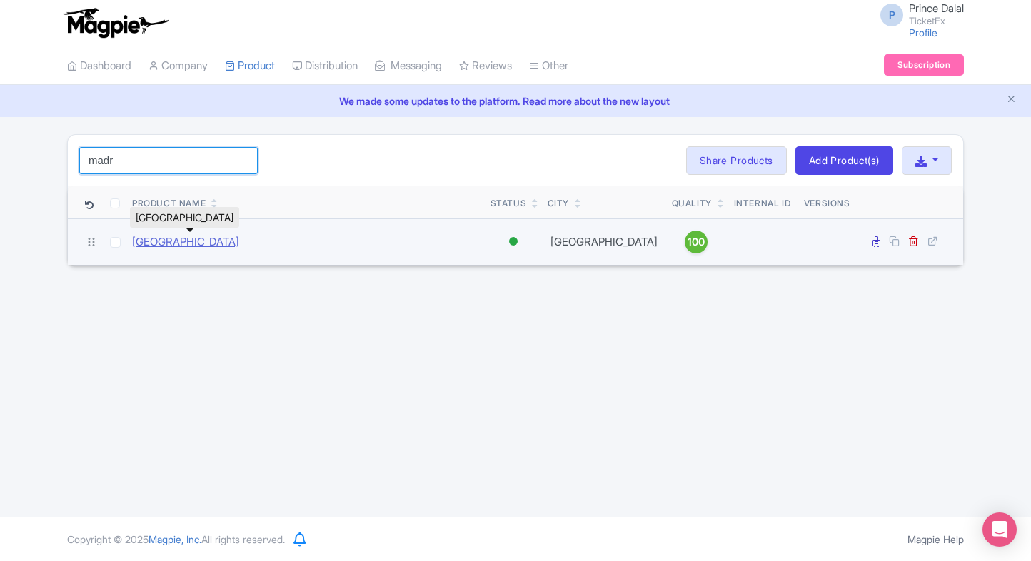
type input "madr"
click at [170, 237] on link "[GEOGRAPHIC_DATA]" at bounding box center [185, 242] width 107 height 16
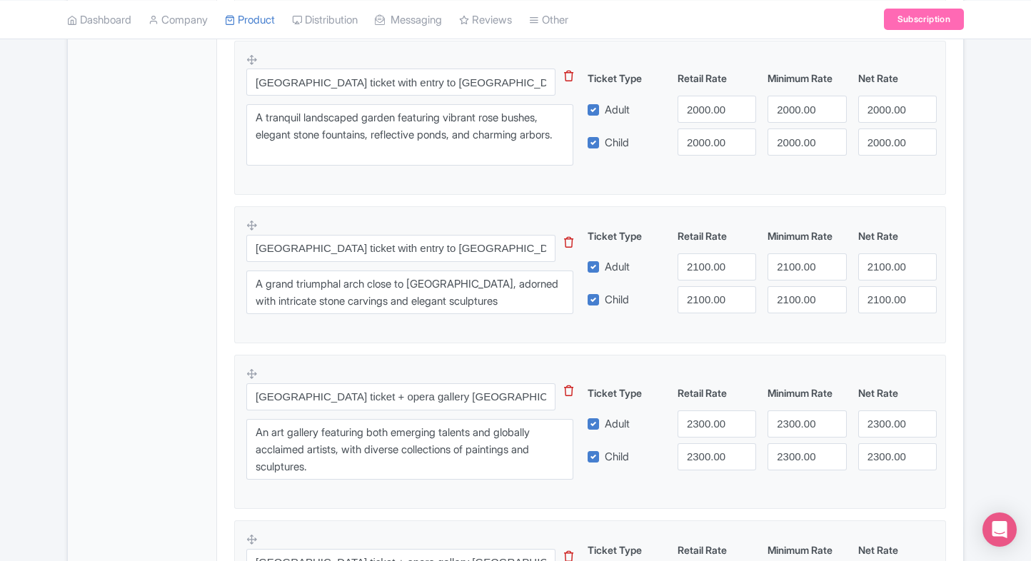
scroll to position [811, 0]
click at [438, 252] on input "[GEOGRAPHIC_DATA] ticket with entry to [GEOGRAPHIC_DATA][PERSON_NAME]" at bounding box center [400, 249] width 309 height 27
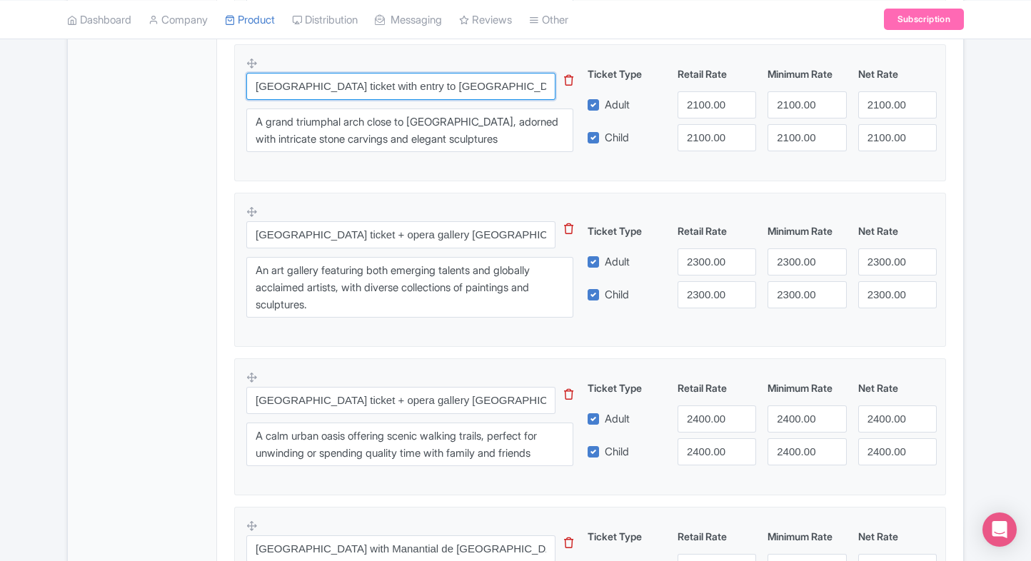
scroll to position [978, 0]
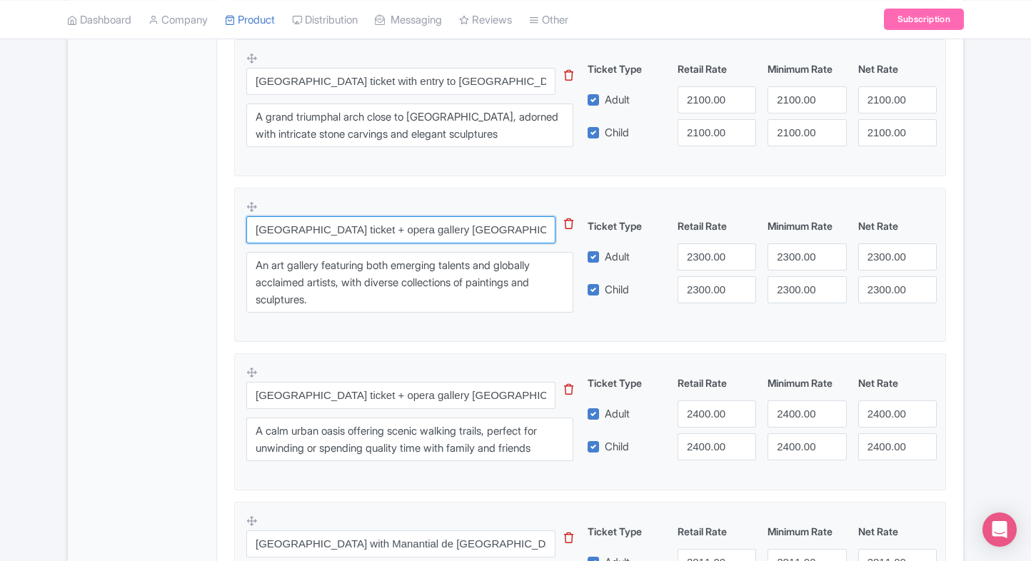
click at [388, 239] on input "[GEOGRAPHIC_DATA] ticket + opera gallery [GEOGRAPHIC_DATA]" at bounding box center [400, 229] width 309 height 27
paste input "[GEOGRAPHIC_DATA] Tickets + [GEOGRAPHIC_DATA]"
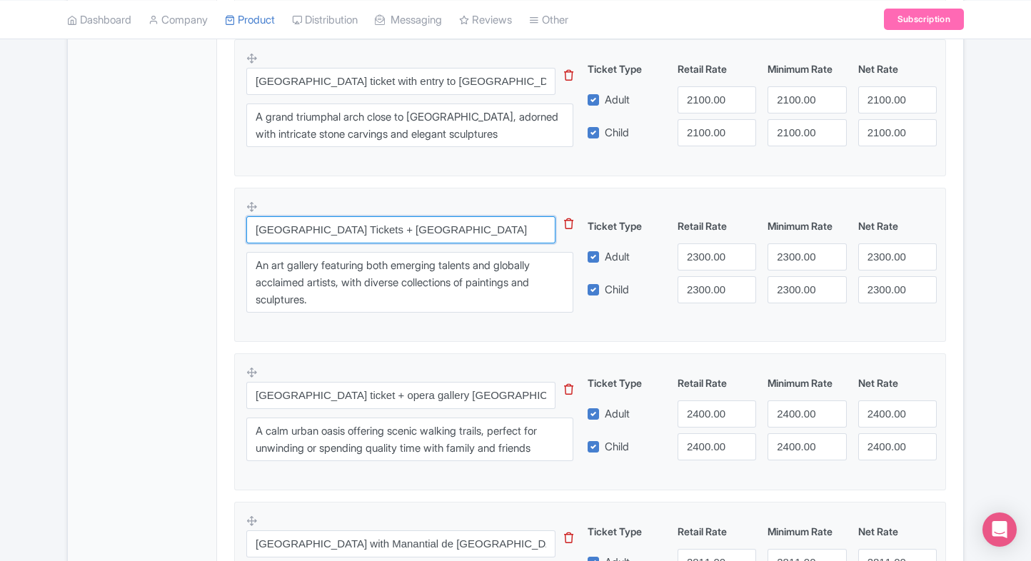
scroll to position [0, 34]
type input "[GEOGRAPHIC_DATA] Tickets + [GEOGRAPHIC_DATA]"
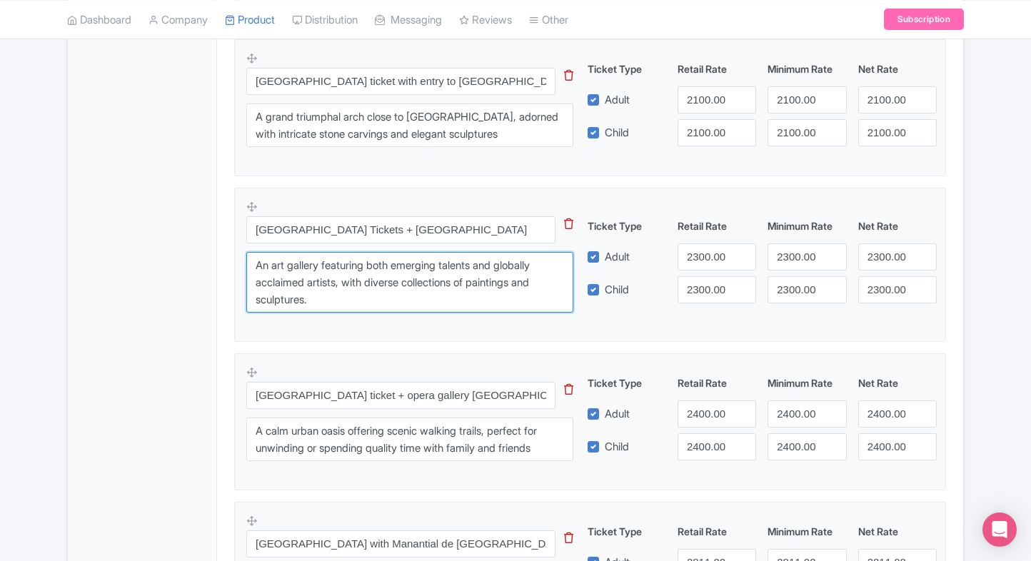
scroll to position [0, 0]
click at [419, 279] on textarea "An art gallery featuring both emerging talents and globally acclaimed artists, …" at bounding box center [409, 282] width 327 height 61
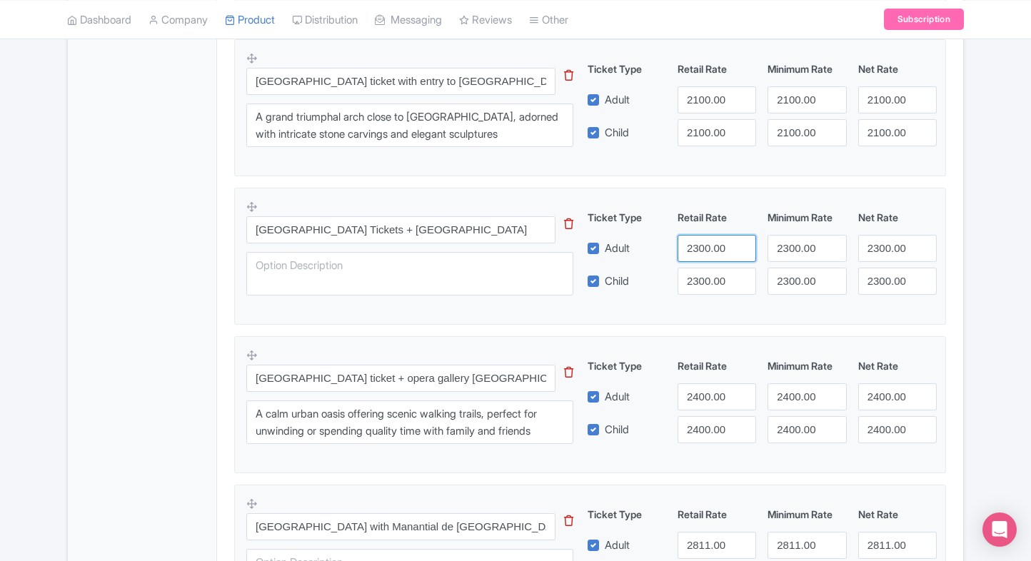
click at [699, 239] on input "2300.00" at bounding box center [717, 248] width 79 height 27
type input "2200"
click at [698, 279] on input "2300.00" at bounding box center [717, 281] width 79 height 27
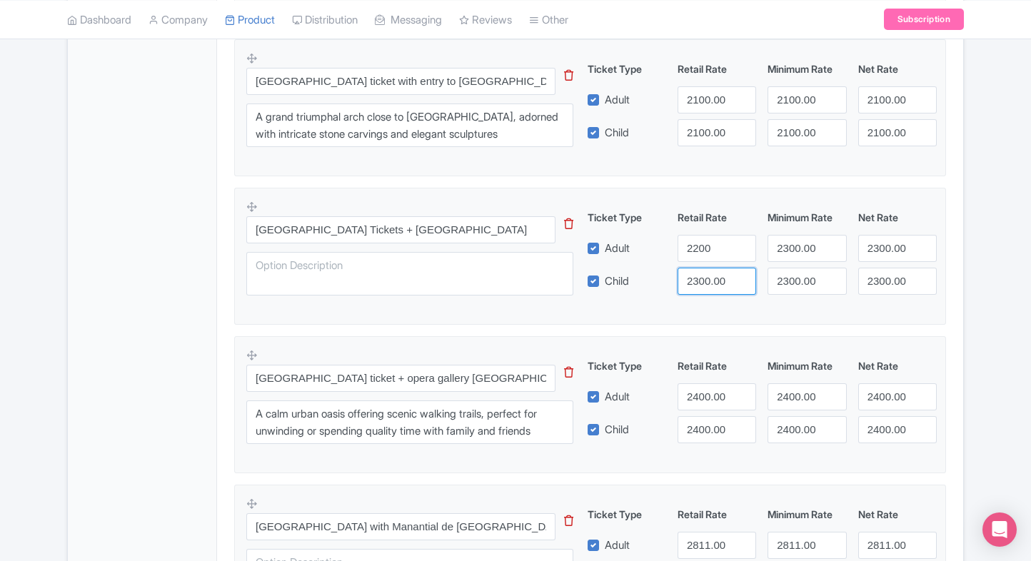
paste input "2"
click at [698, 279] on input "2200" at bounding box center [717, 281] width 79 height 27
type input "2200"
click at [785, 244] on input "2300.00" at bounding box center [807, 248] width 79 height 27
paste input "2"
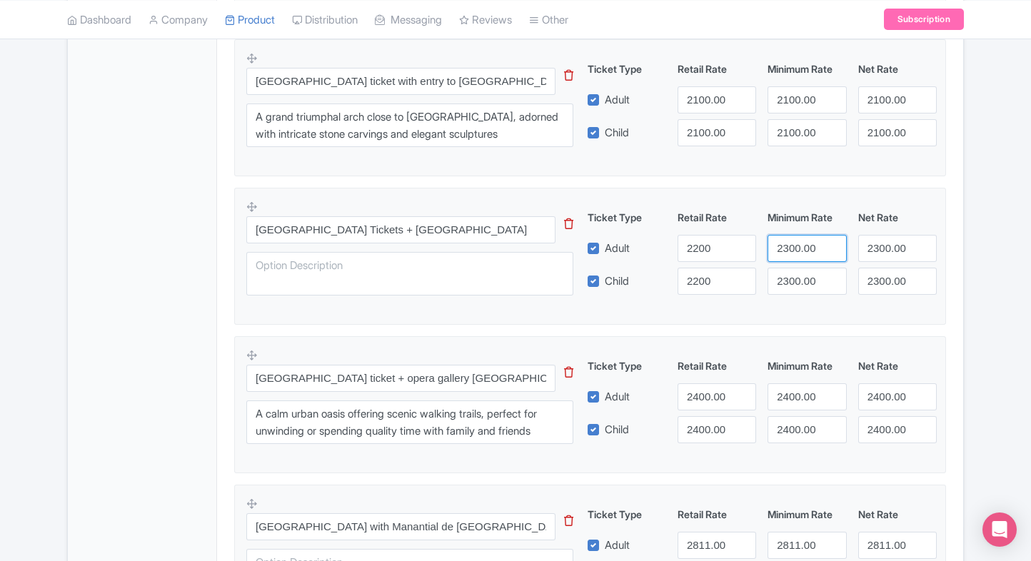
click at [785, 244] on input "2300.00" at bounding box center [807, 248] width 79 height 27
type input "2200"
paste input "2200"
click at [795, 279] on input "23022000.00" at bounding box center [807, 281] width 79 height 27
paste input "2200"
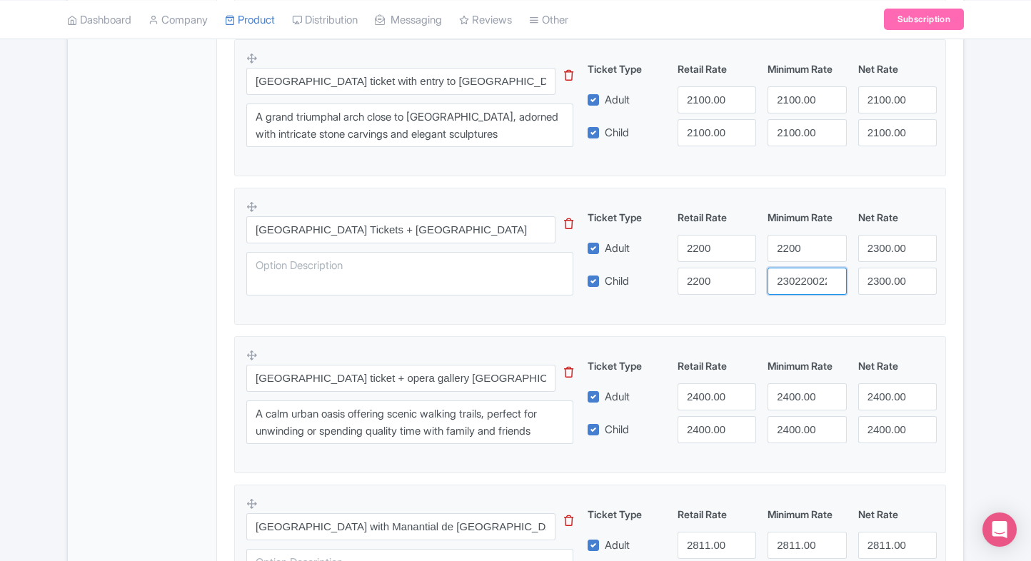
scroll to position [0, 16]
paste input "2"
type input "2200"
click at [884, 258] on input "2300.00" at bounding box center [897, 248] width 79 height 27
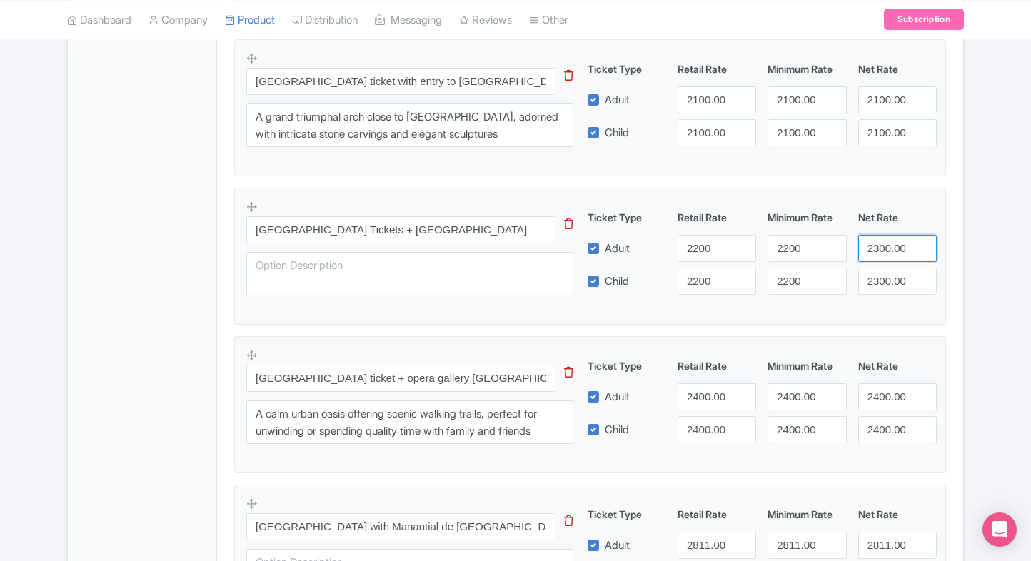
click at [884, 258] on input "2300.00" at bounding box center [897, 248] width 79 height 27
paste input "2"
click at [884, 258] on input "2200" at bounding box center [897, 248] width 79 height 27
type input "2200"
click at [886, 270] on input "2300.00" at bounding box center [897, 281] width 79 height 27
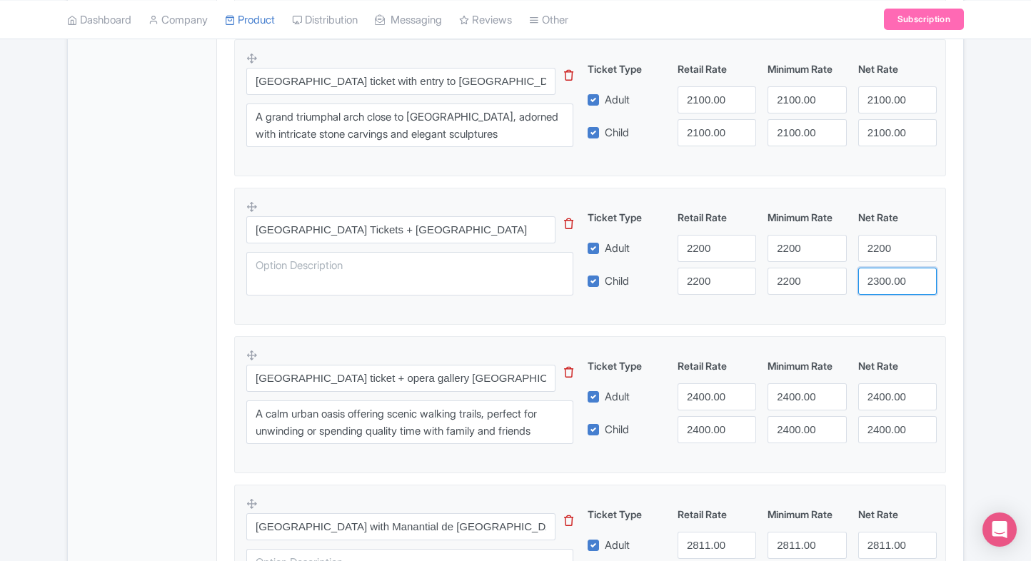
paste input "2"
click at [886, 270] on input "2300.00" at bounding box center [897, 281] width 79 height 27
type input "2200"
click at [948, 260] on div "Product Options i Royal Palace of Madrid Skip the line Fast Track admission tic…" at bounding box center [590, 172] width 729 height 1264
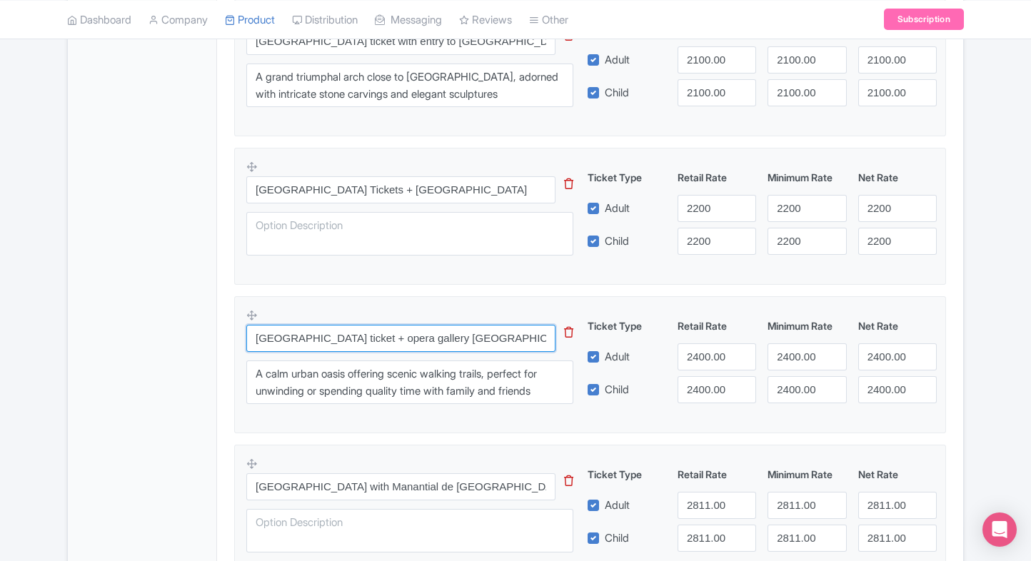
click at [451, 325] on input "[GEOGRAPHIC_DATA] ticket + opera gallery [GEOGRAPHIC_DATA]" at bounding box center [400, 338] width 309 height 27
paste input "text"
type input "[GEOGRAPHIC_DATA] ticket + opera gallery [GEOGRAPHIC_DATA]"
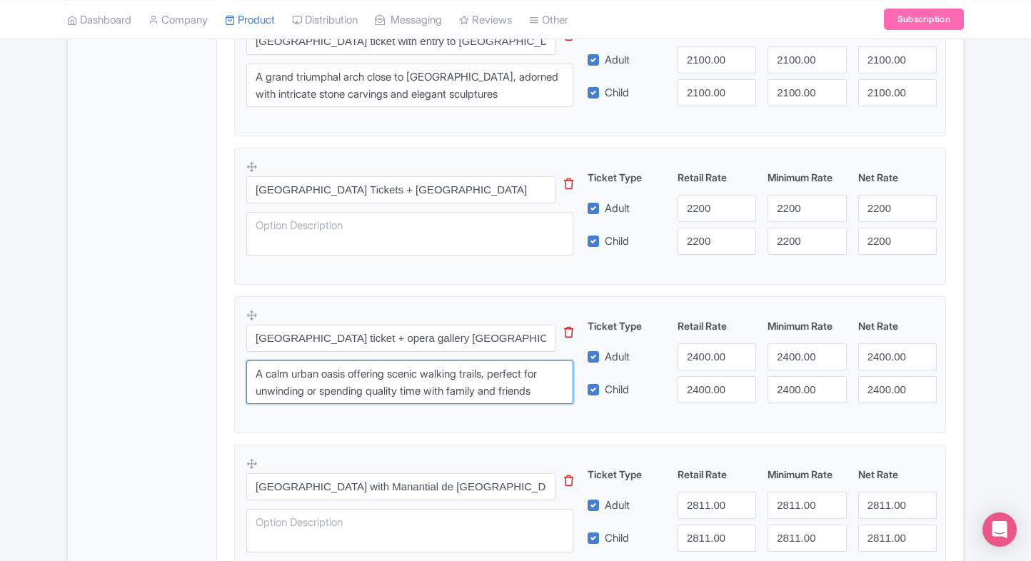
click at [381, 374] on textarea "A calm urban oasis offering scenic walking trails, perfect for unwinding or spe…" at bounding box center [409, 383] width 327 height 44
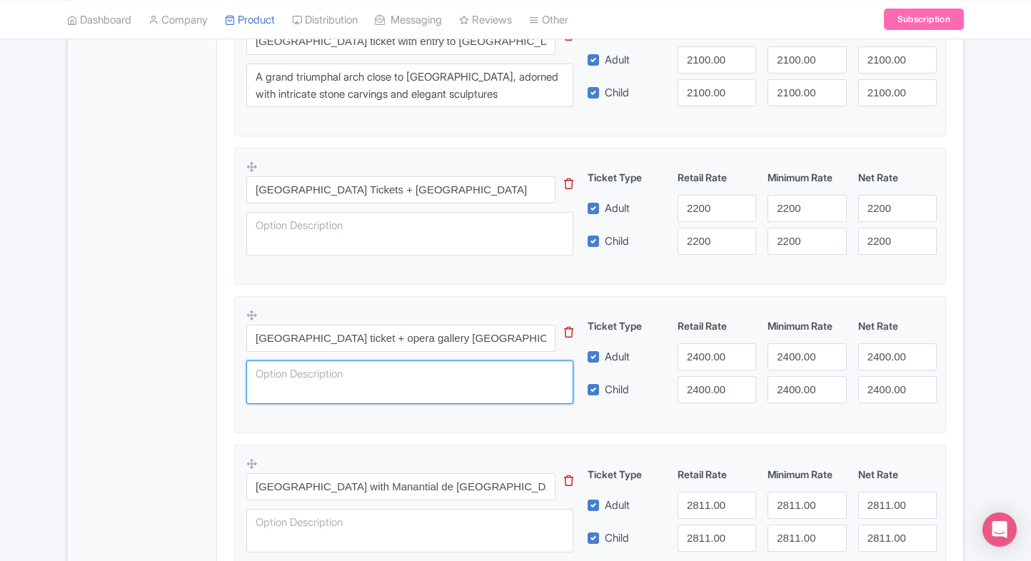
paste textarea "An art gallery featuring both emerging talents and globally acclaimed artists, …"
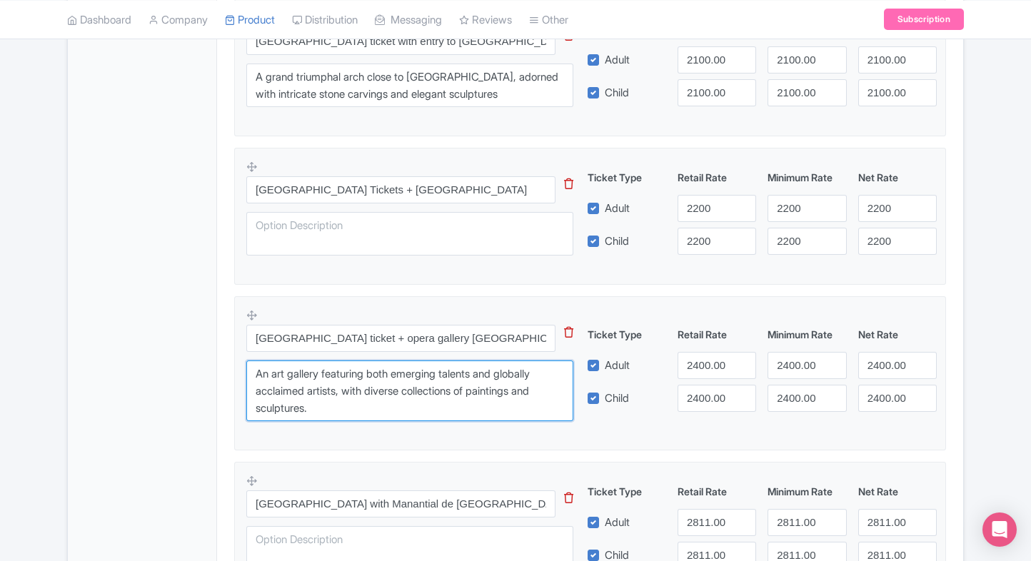
type textarea "An art gallery featuring both emerging talents and globally acclaimed artists, …"
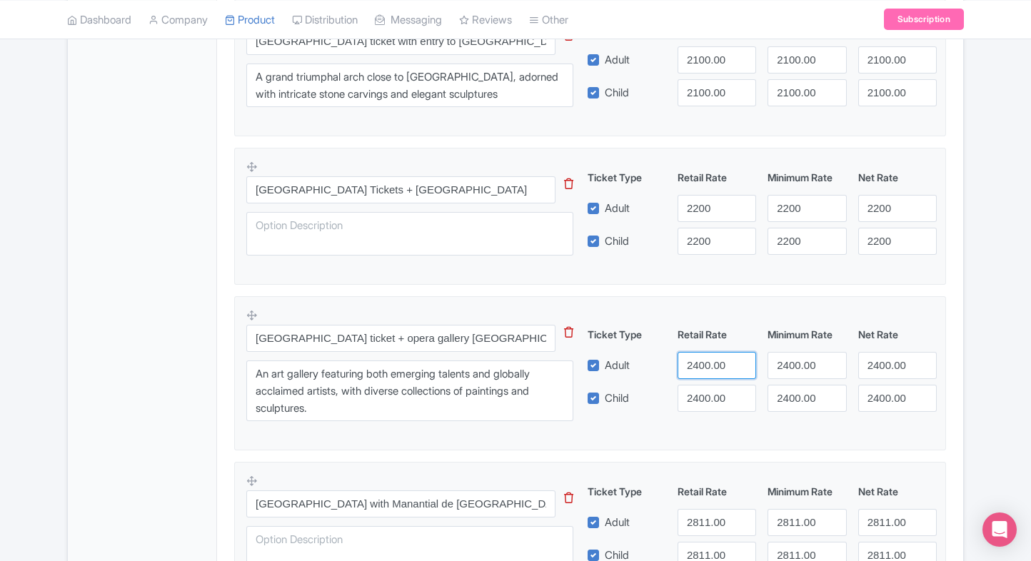
click at [711, 357] on input "2400.00" at bounding box center [717, 365] width 79 height 27
type input "2300"
click at [706, 394] on input "2400.00" at bounding box center [717, 398] width 79 height 27
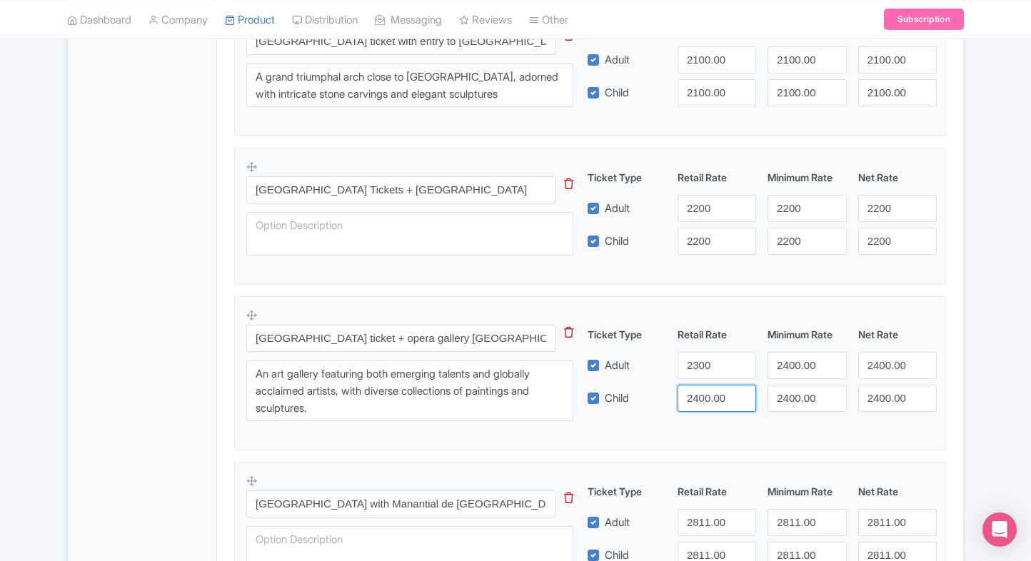
click at [706, 394] on input "2400.00" at bounding box center [717, 398] width 79 height 27
paste input "3"
click at [706, 394] on input "2300" at bounding box center [717, 398] width 79 height 27
type input "2300"
click at [797, 360] on input "2400.00" at bounding box center [807, 365] width 79 height 27
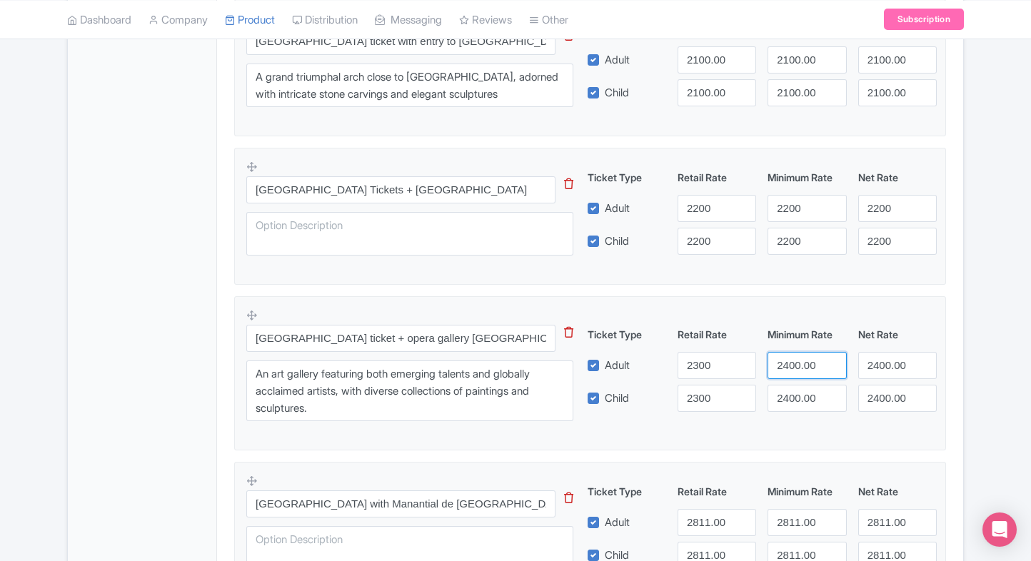
click at [797, 360] on input "2400.00" at bounding box center [807, 365] width 79 height 27
paste input "3"
type input "2300"
click at [797, 391] on input "2400.00" at bounding box center [807, 398] width 79 height 27
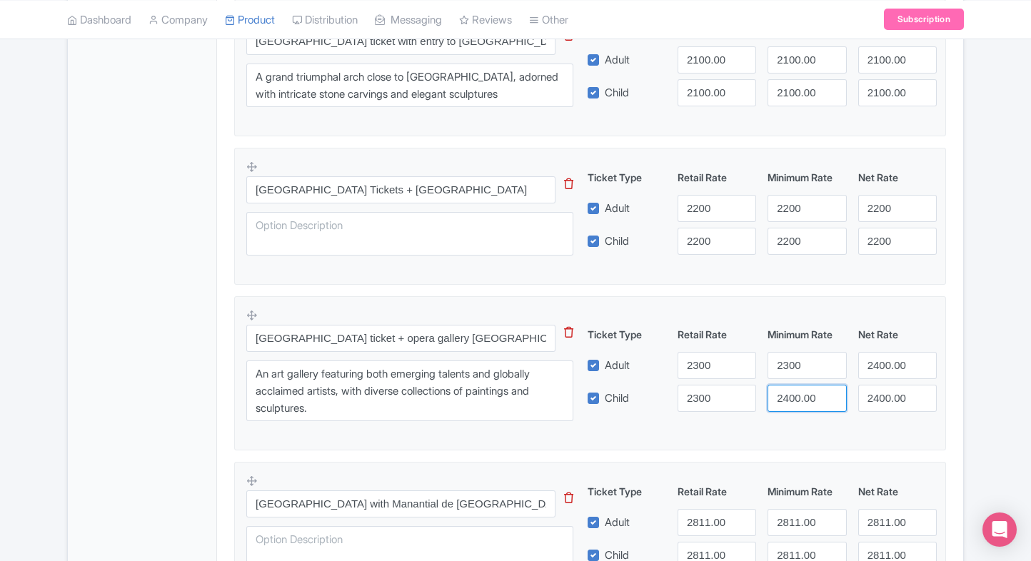
paste input "3"
click at [797, 391] on input "2300" at bounding box center [807, 398] width 79 height 27
type input "2300"
click at [868, 369] on input "2400.00" at bounding box center [897, 365] width 79 height 27
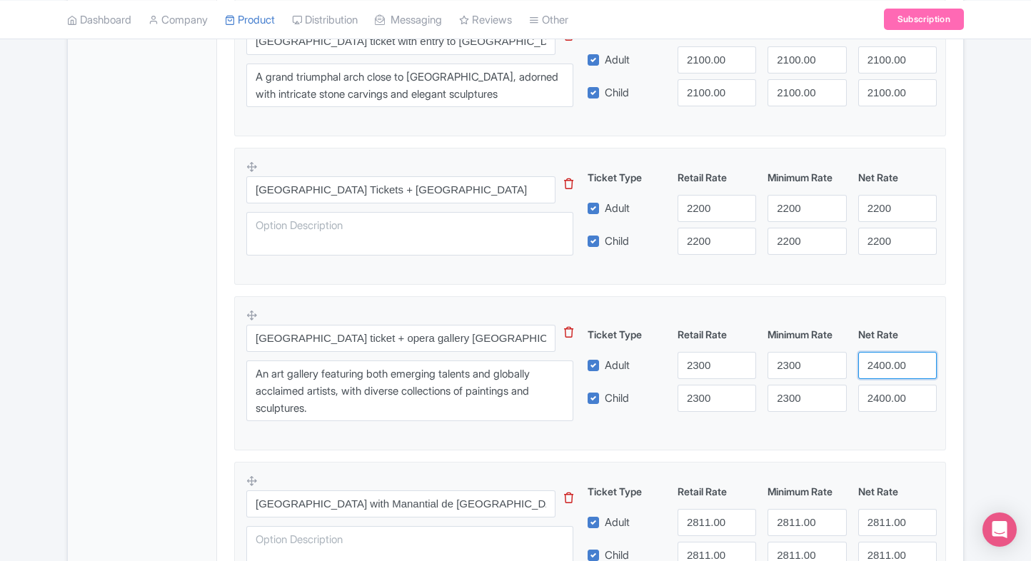
paste input "3"
type input "2300"
click at [880, 393] on input "2400.00" at bounding box center [897, 398] width 79 height 27
paste input "3"
click at [880, 393] on input "2300" at bounding box center [897, 398] width 79 height 27
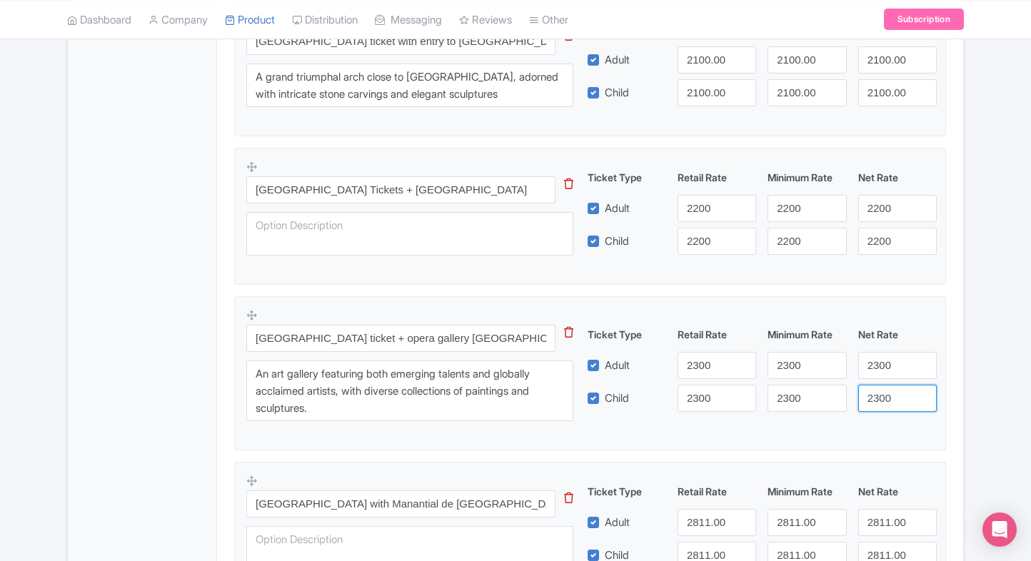
type input "2300"
click at [961, 368] on div "Royal Palace of Madrid Name * i Royal Palace of Madrid Your product's name has …" at bounding box center [590, 33] width 746 height 1623
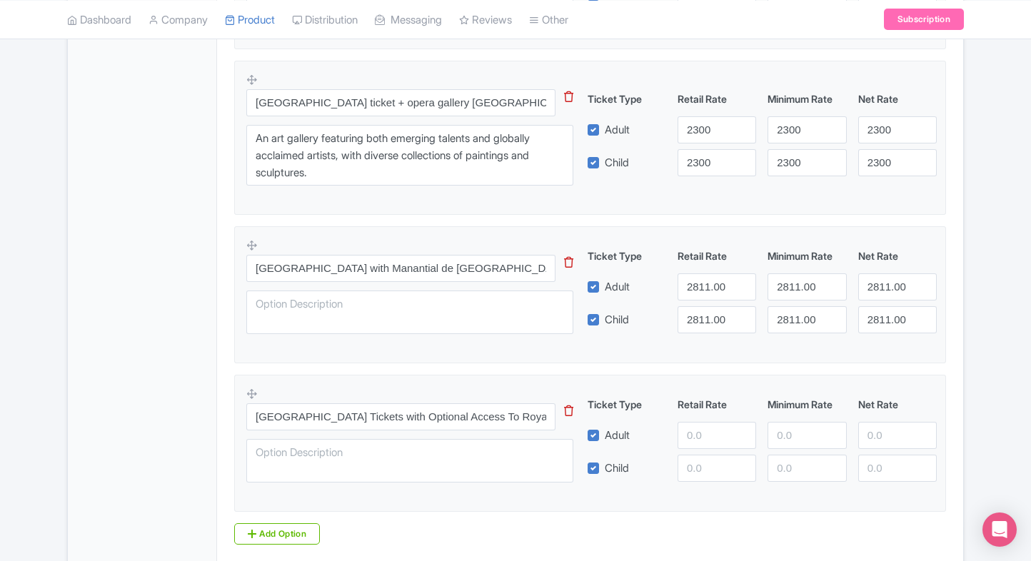
scroll to position [1259, 0]
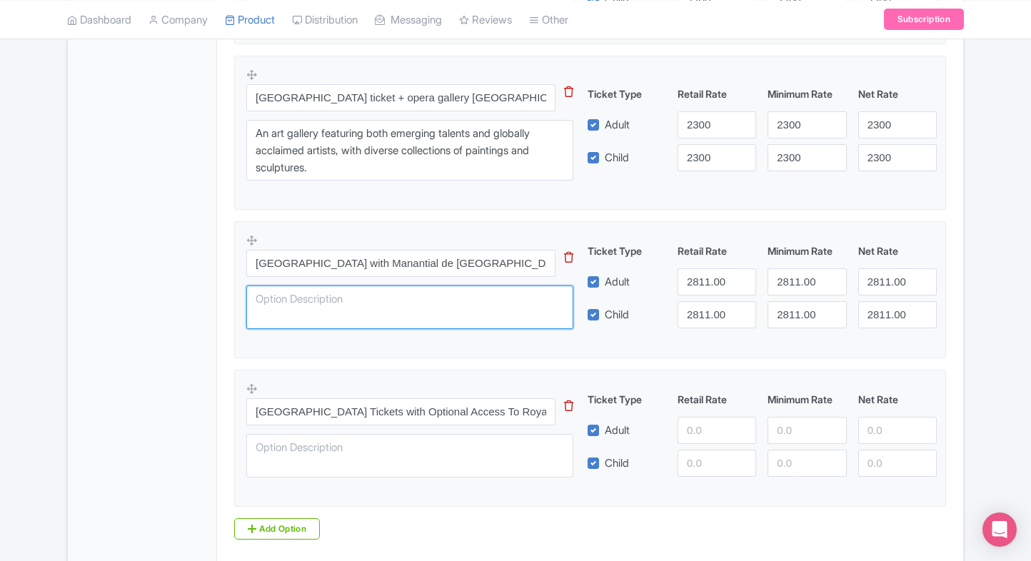
paste textarea "A calm urban oasis offering scenic walking trails, perfect for unwinding or spe…"
click at [429, 295] on textarea at bounding box center [409, 308] width 327 height 44
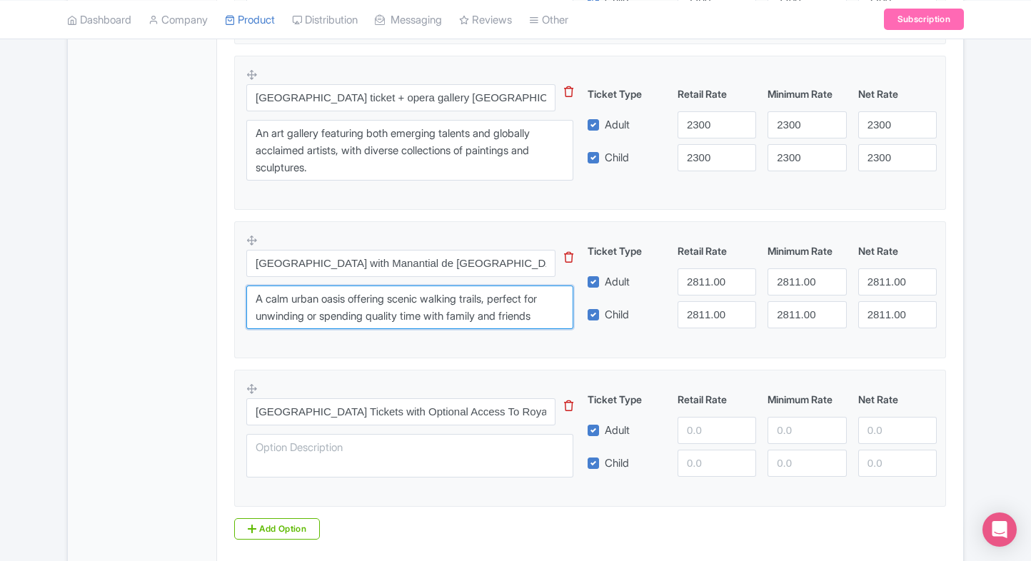
type textarea "A calm urban oasis offering scenic walking trails, perfect for unwinding or spe…"
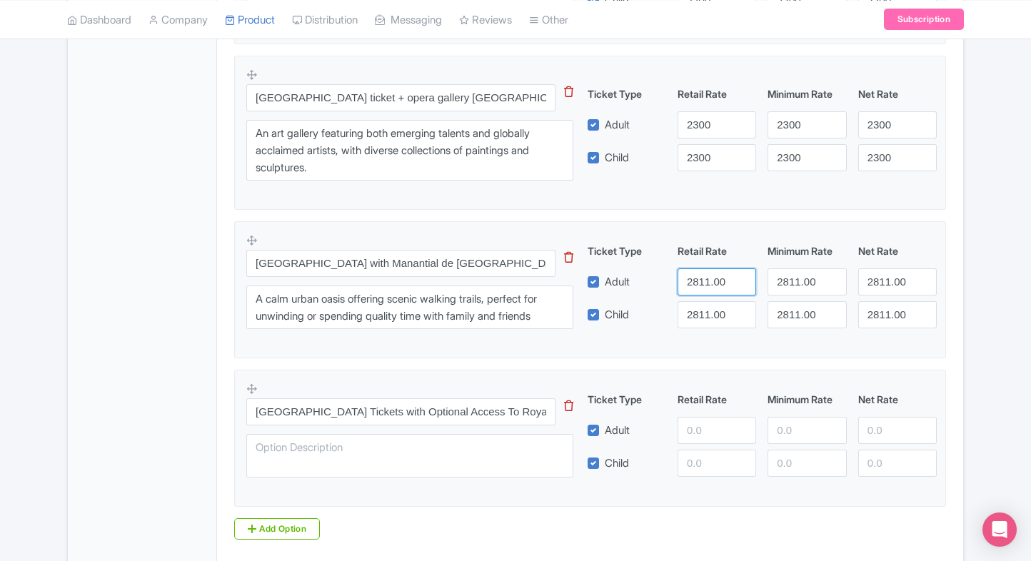
click at [713, 282] on input "2811.00" at bounding box center [717, 282] width 79 height 27
type input "2400"
click at [708, 310] on input "2811.00" at bounding box center [717, 314] width 79 height 27
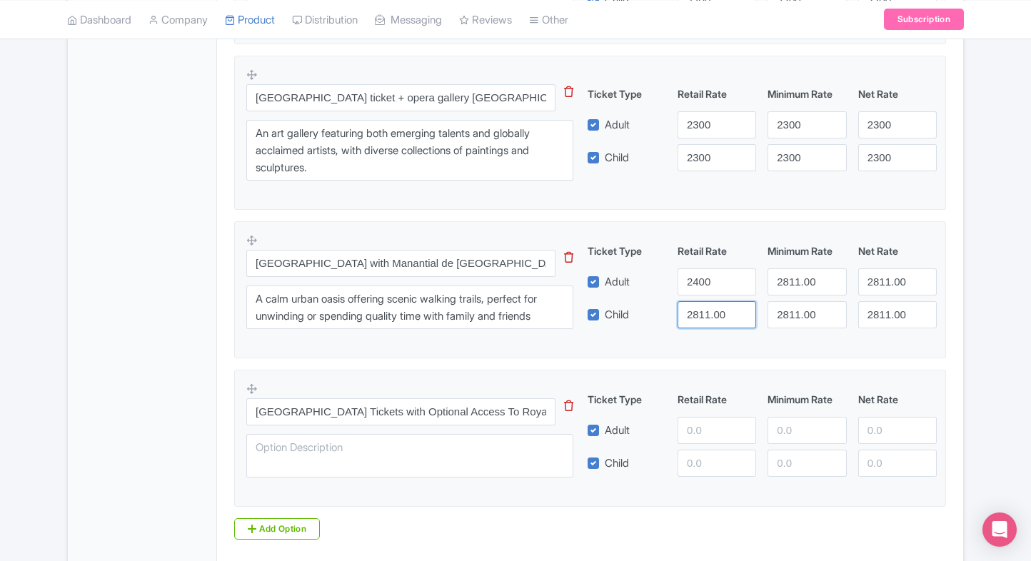
paste input "4"
click at [708, 310] on input "2811.00" at bounding box center [717, 314] width 79 height 27
type input "2400"
click at [801, 276] on input "2811.00" at bounding box center [807, 282] width 79 height 27
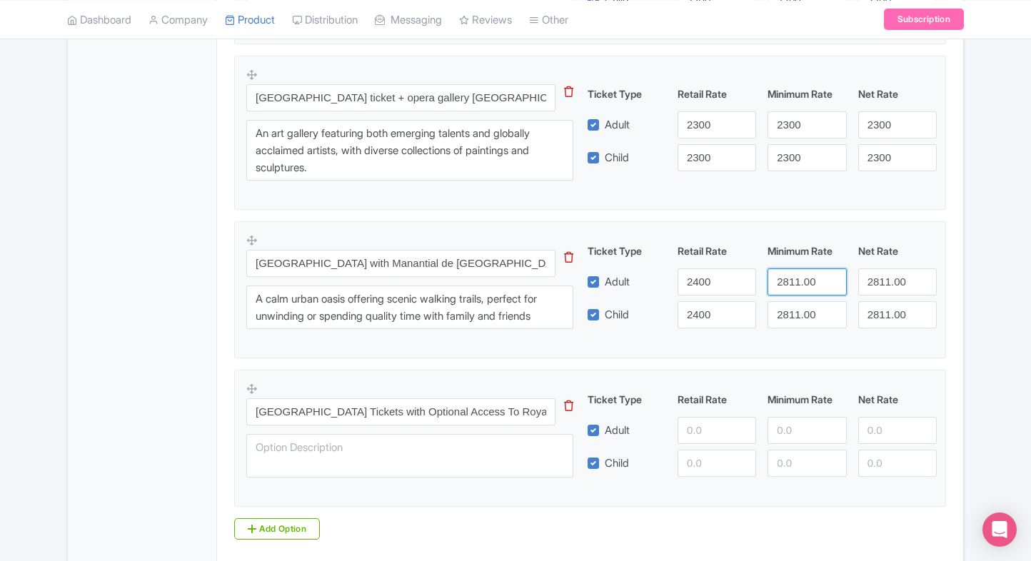
paste input "4"
click at [801, 276] on input "2811.00" at bounding box center [807, 282] width 79 height 27
type input "2400"
click at [796, 319] on input "2811.00" at bounding box center [807, 314] width 79 height 27
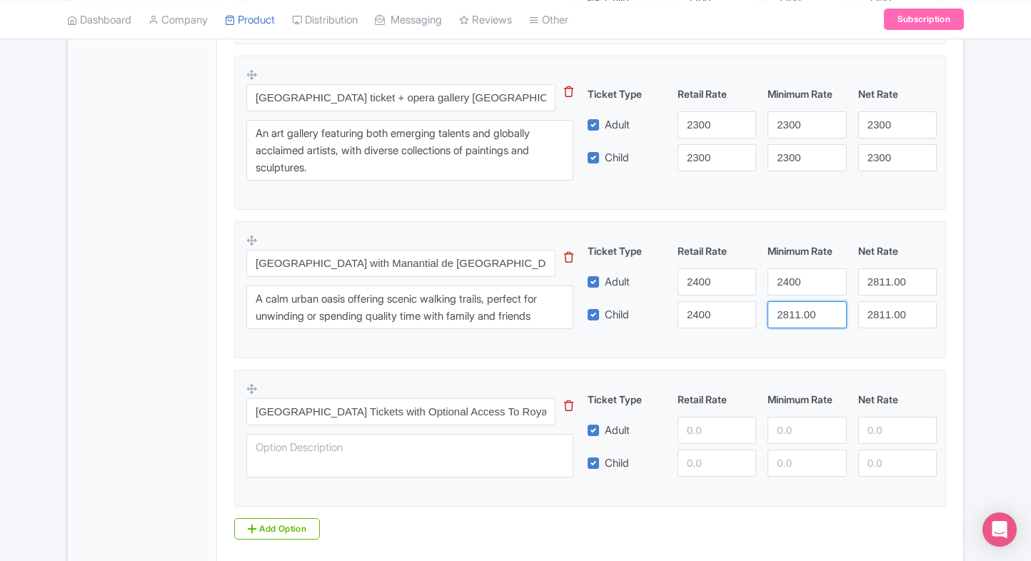
paste input "4"
type input "2400"
click at [867, 284] on input "2811.00" at bounding box center [897, 282] width 79 height 27
paste input "4"
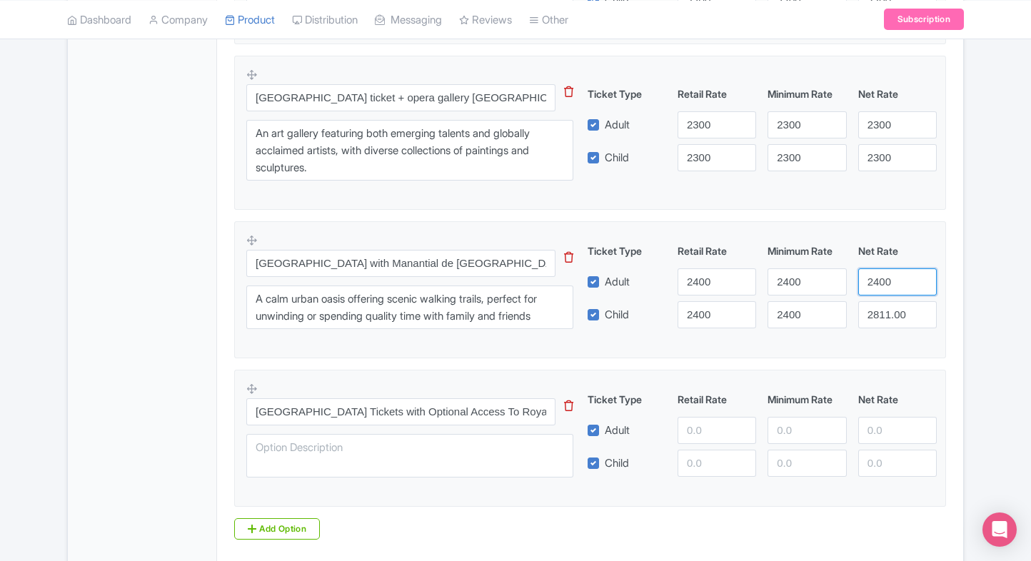
click at [867, 284] on input "2400" at bounding box center [897, 282] width 79 height 27
type input "2400"
click at [882, 322] on input "2811.00" at bounding box center [897, 314] width 79 height 27
paste input "4"
click at [882, 322] on input "2400" at bounding box center [897, 314] width 79 height 27
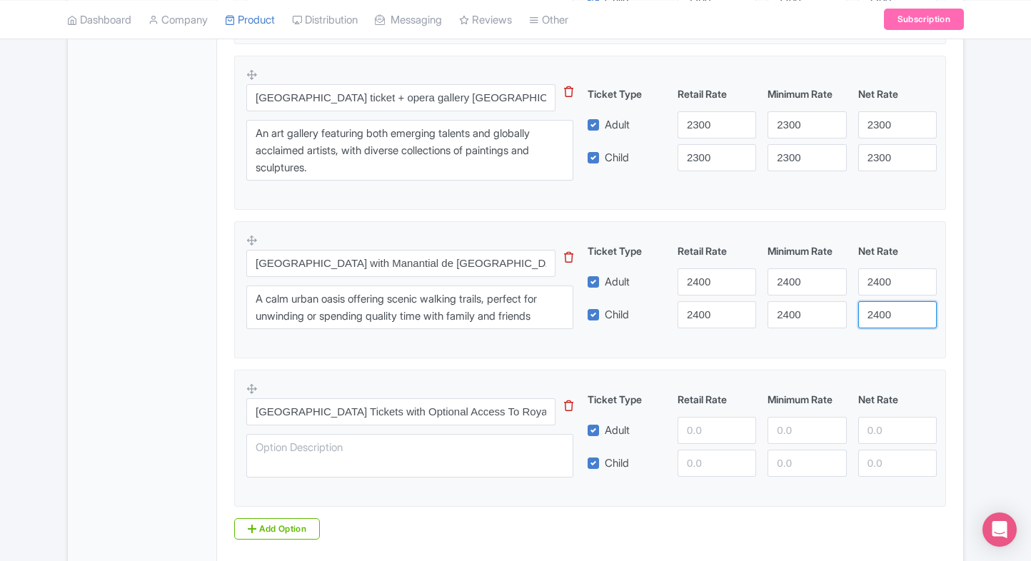
type input "2400"
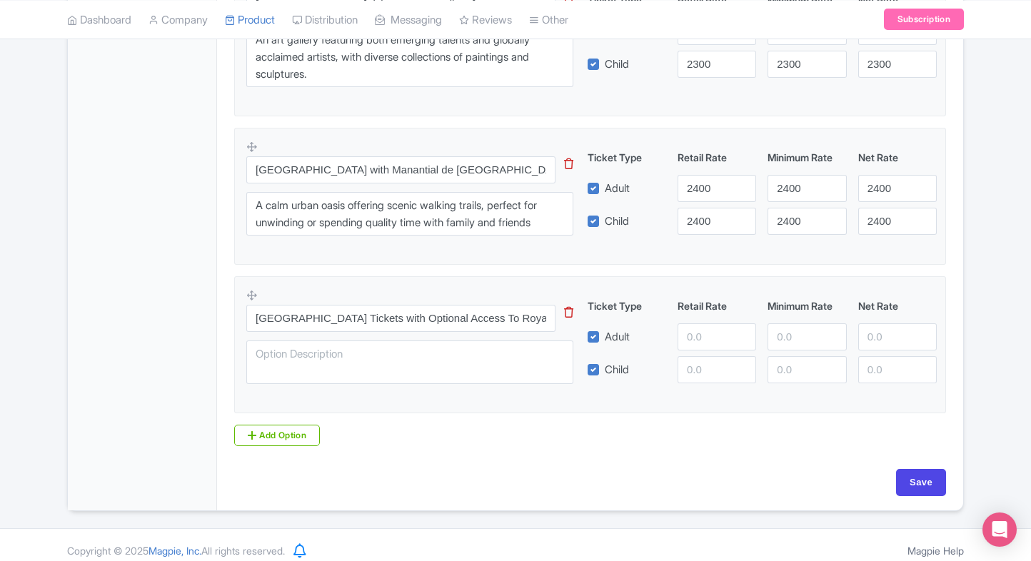
scroll to position [1356, 0]
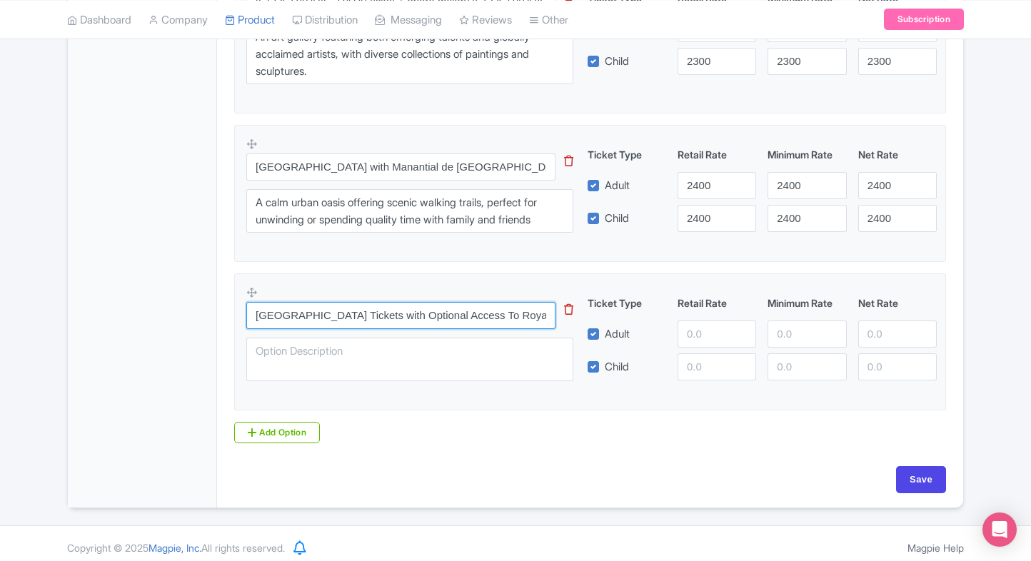
click at [397, 314] on input "[GEOGRAPHIC_DATA] Tickets with Optional Access To Royal Collections in [GEOGRAP…" at bounding box center [400, 315] width 309 height 27
paste input "text"
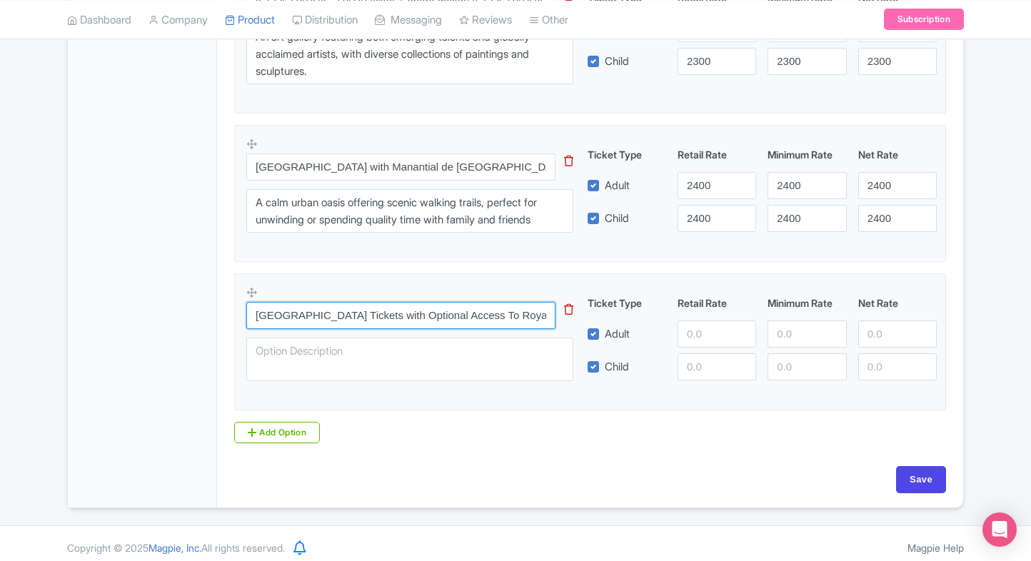
scroll to position [0, 103]
type input "[GEOGRAPHIC_DATA] Tickets with Optional Access To Royal Collections in [GEOGRAP…"
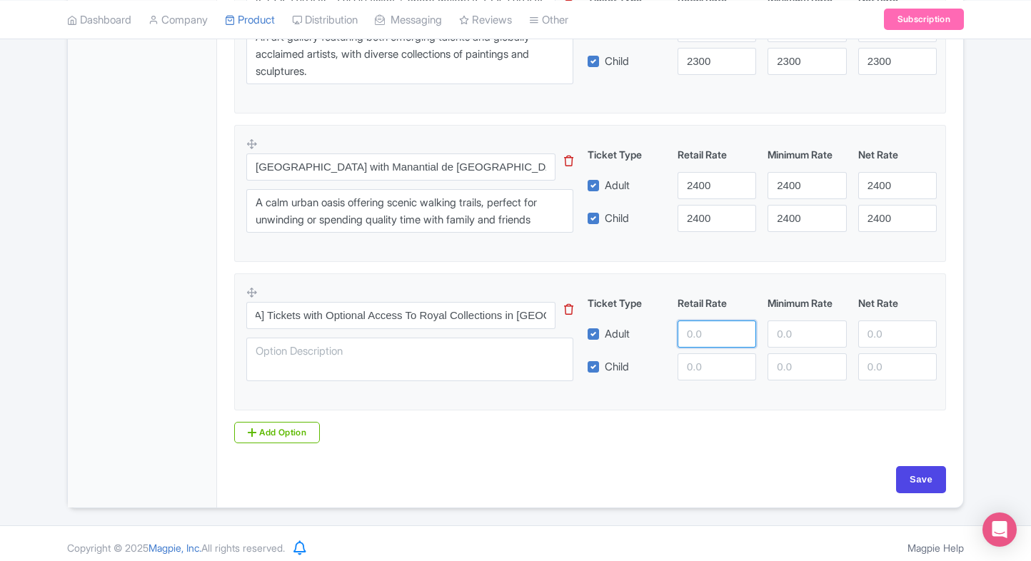
scroll to position [0, 0]
click at [716, 330] on input "number" at bounding box center [717, 334] width 79 height 27
type input "2811"
paste input "2811"
click at [705, 358] on input "2811" at bounding box center [717, 367] width 79 height 27
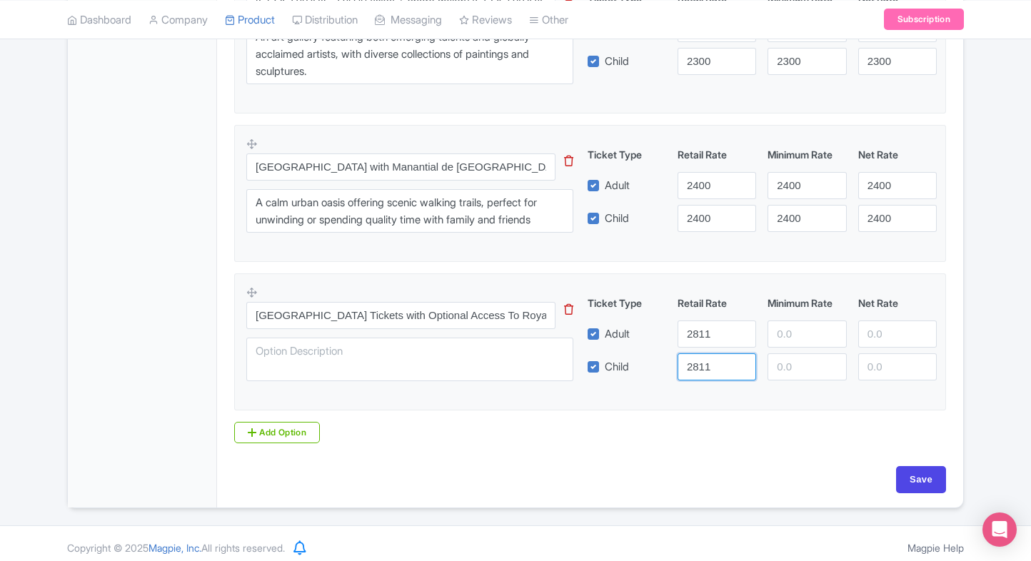
type input "2811"
paste input "2811"
click at [776, 332] on input "2811" at bounding box center [807, 334] width 79 height 27
type input "2811"
click at [785, 359] on input "number" at bounding box center [807, 367] width 79 height 27
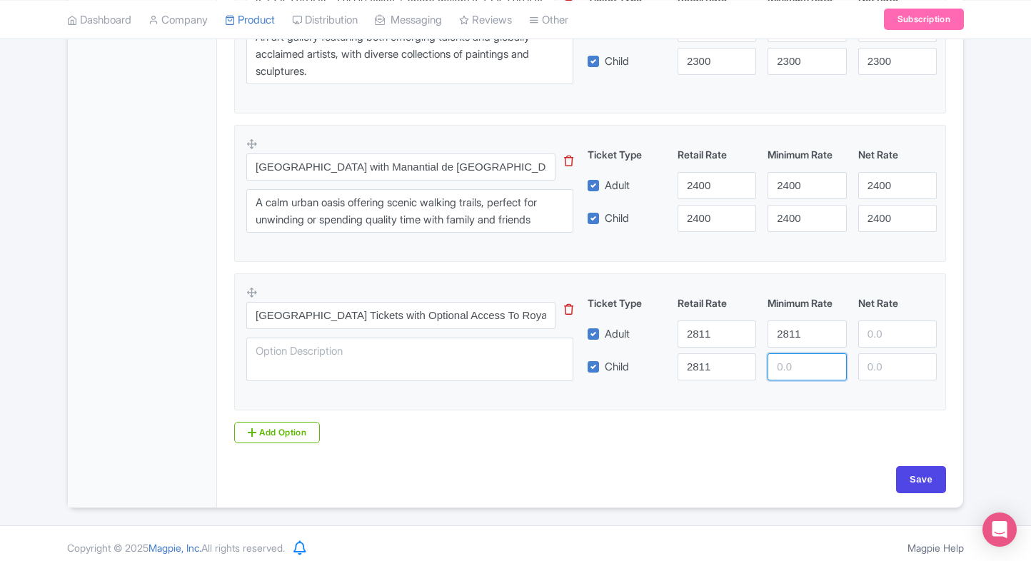
paste input "2811"
type input "2811"
paste input "2811"
click at [893, 326] on input "2811" at bounding box center [897, 334] width 79 height 27
type input "2811"
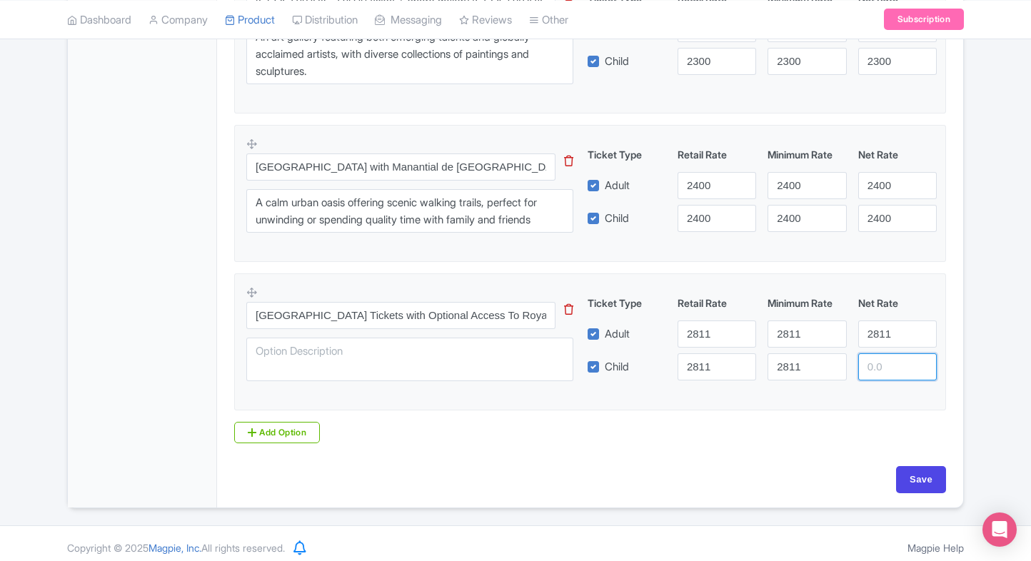
paste input "2811"
click at [889, 364] on input "2811" at bounding box center [897, 367] width 79 height 27
type input "2811"
click at [919, 481] on input "Save" at bounding box center [921, 479] width 50 height 27
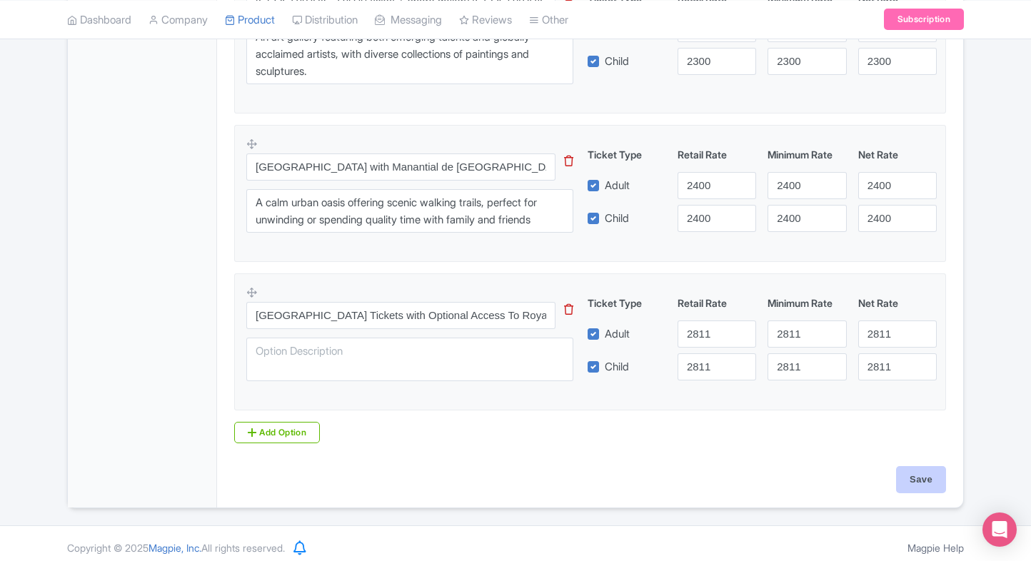
type input "Saving..."
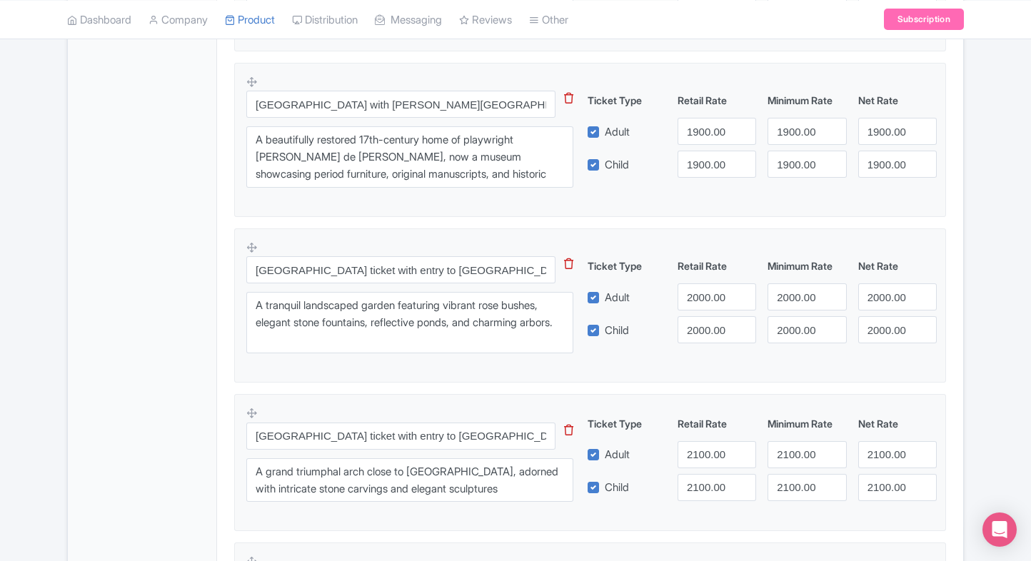
scroll to position [618, 0]
